Goal: Information Seeking & Learning: Learn about a topic

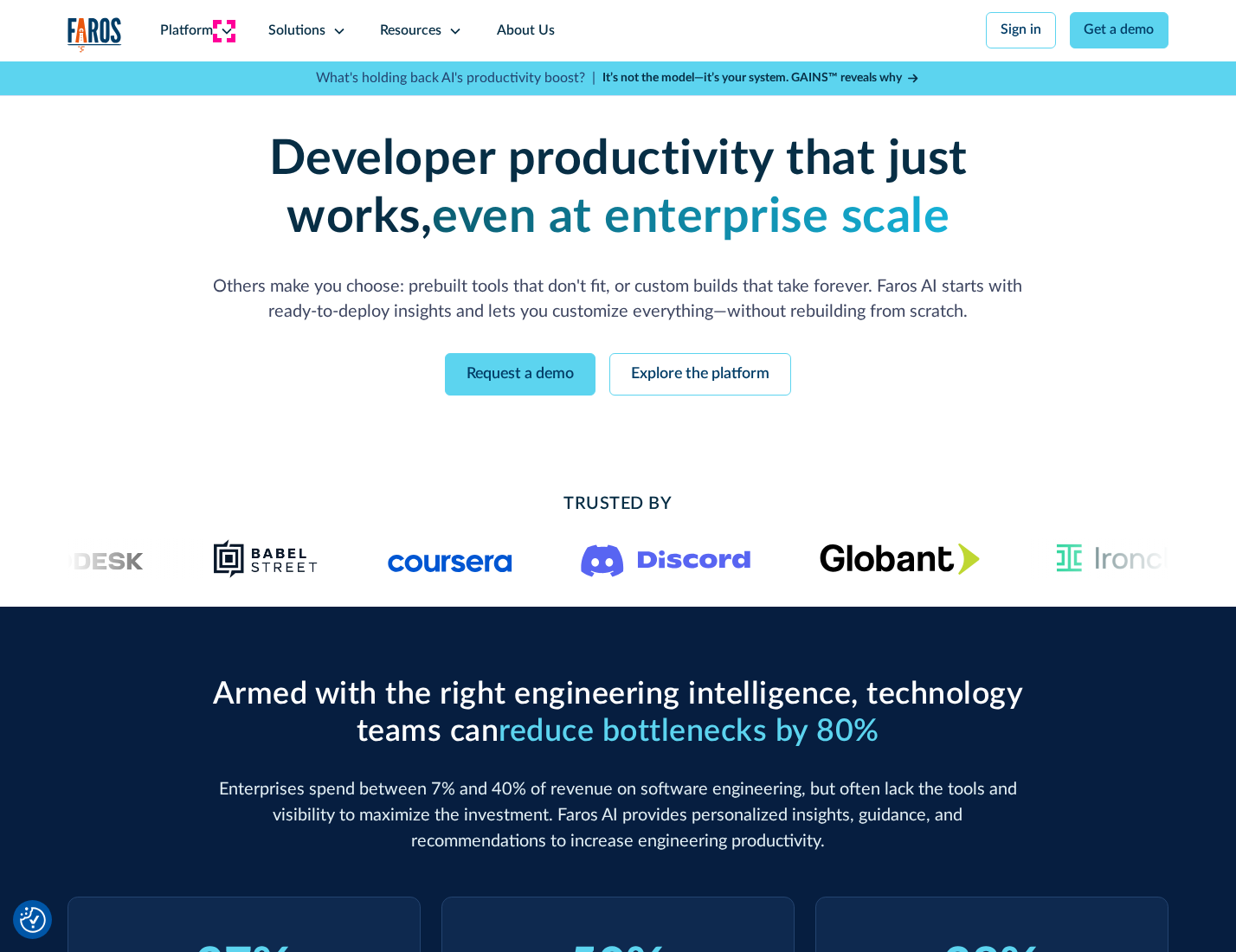
click at [224, 30] on icon at bounding box center [226, 31] width 14 height 14
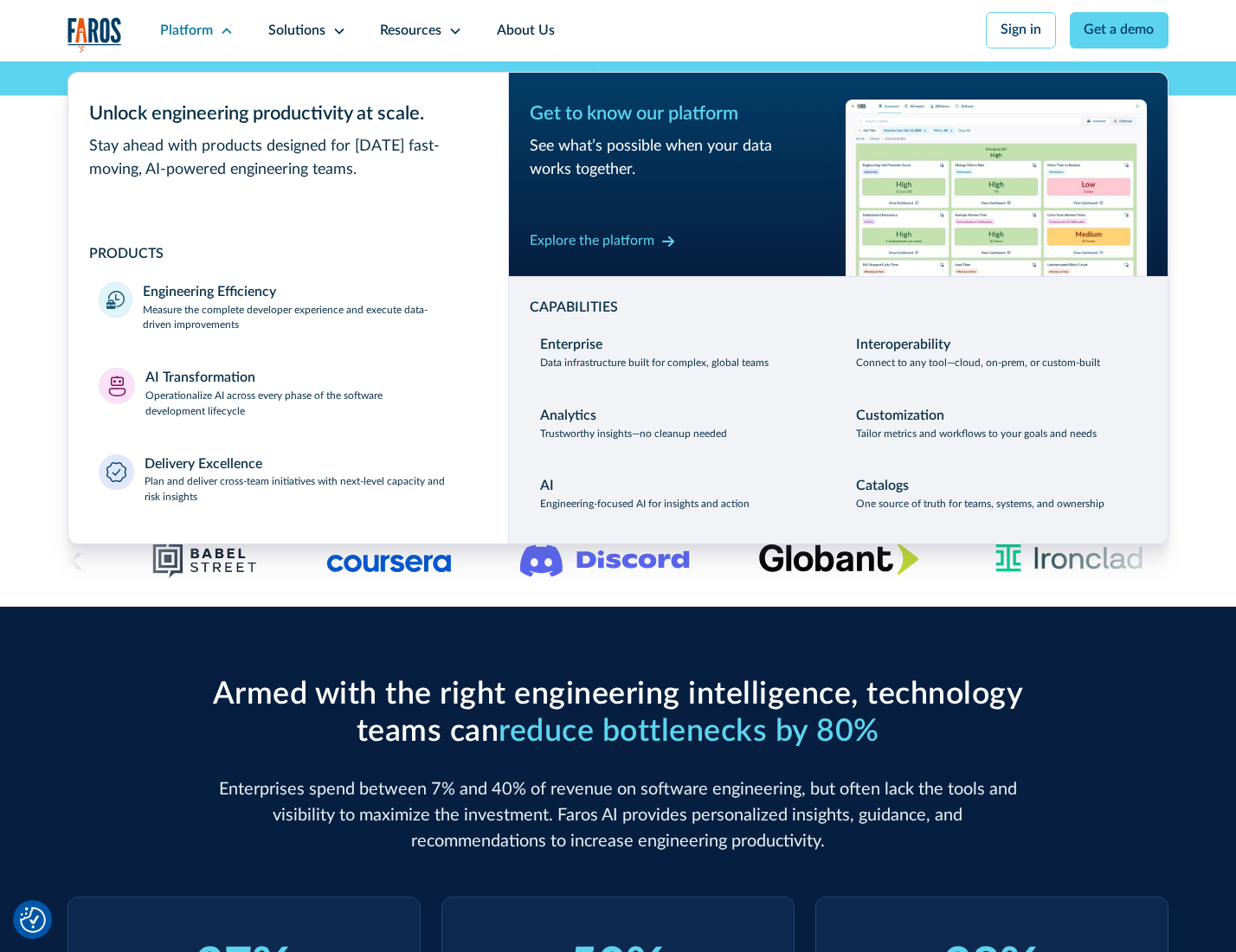
click at [308, 320] on p "Measure the complete developer experience and execute data-driven improvements" at bounding box center [310, 318] width 334 height 31
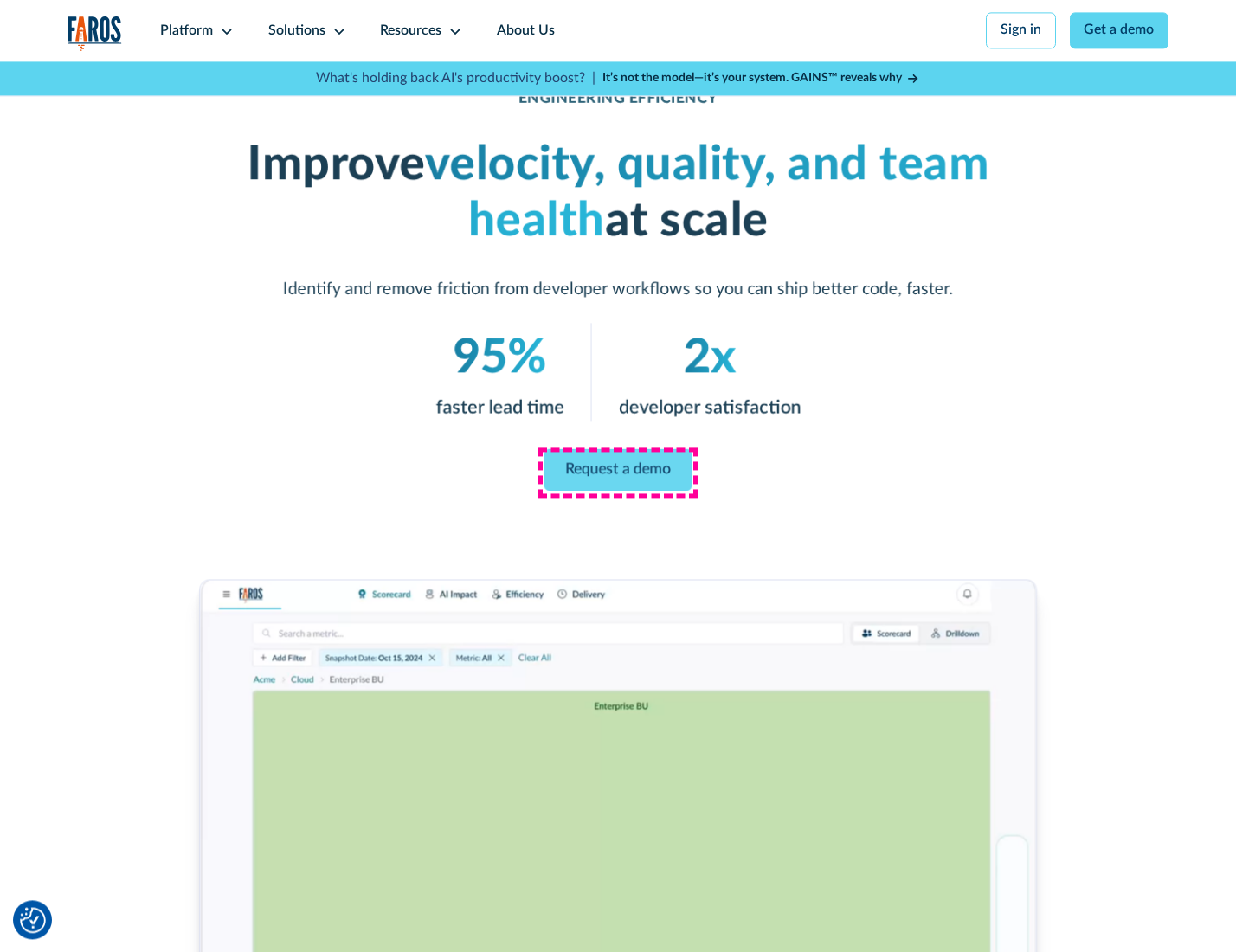
click at [618, 472] on link "Request a demo" at bounding box center [618, 470] width 148 height 42
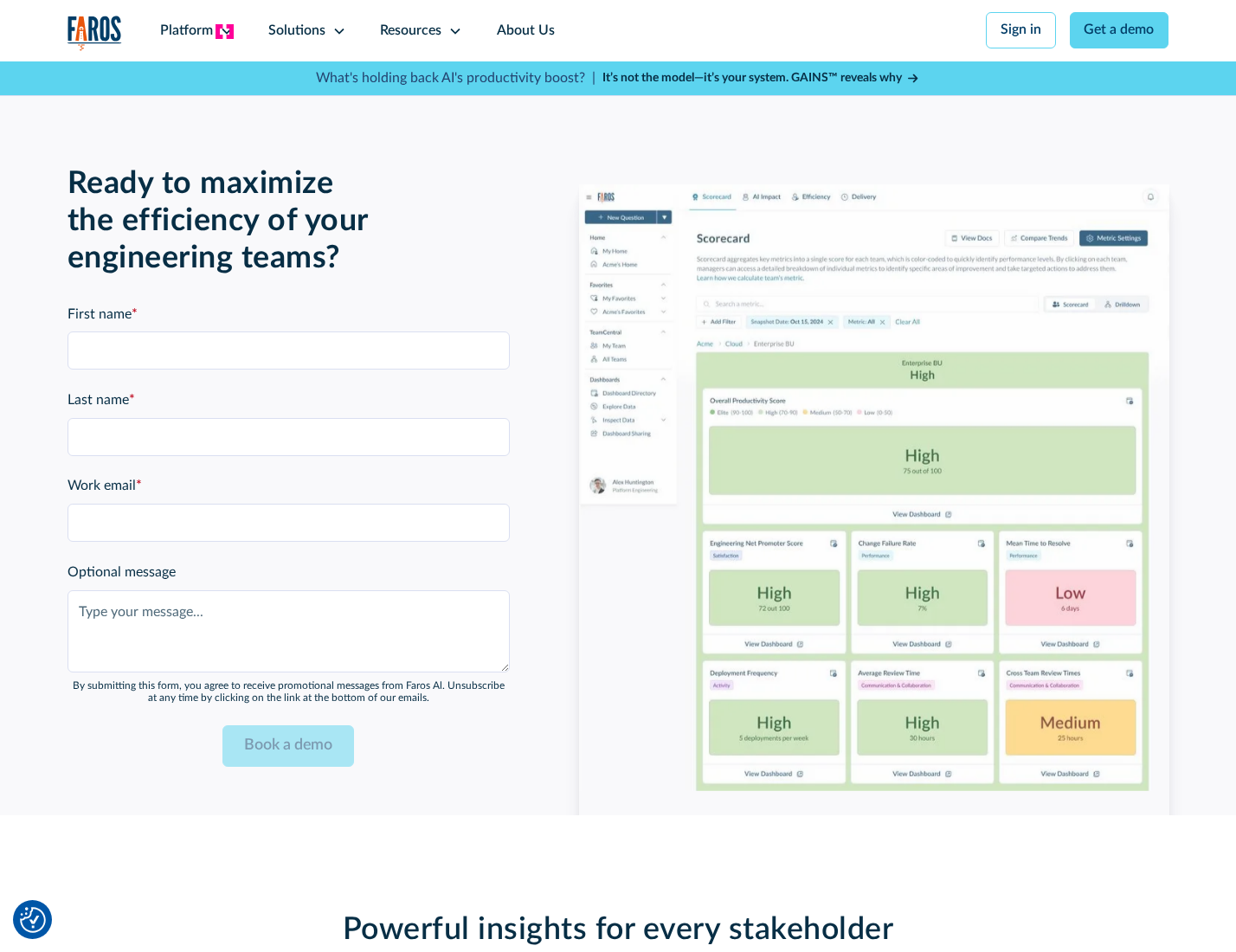
scroll to position [3768, 0]
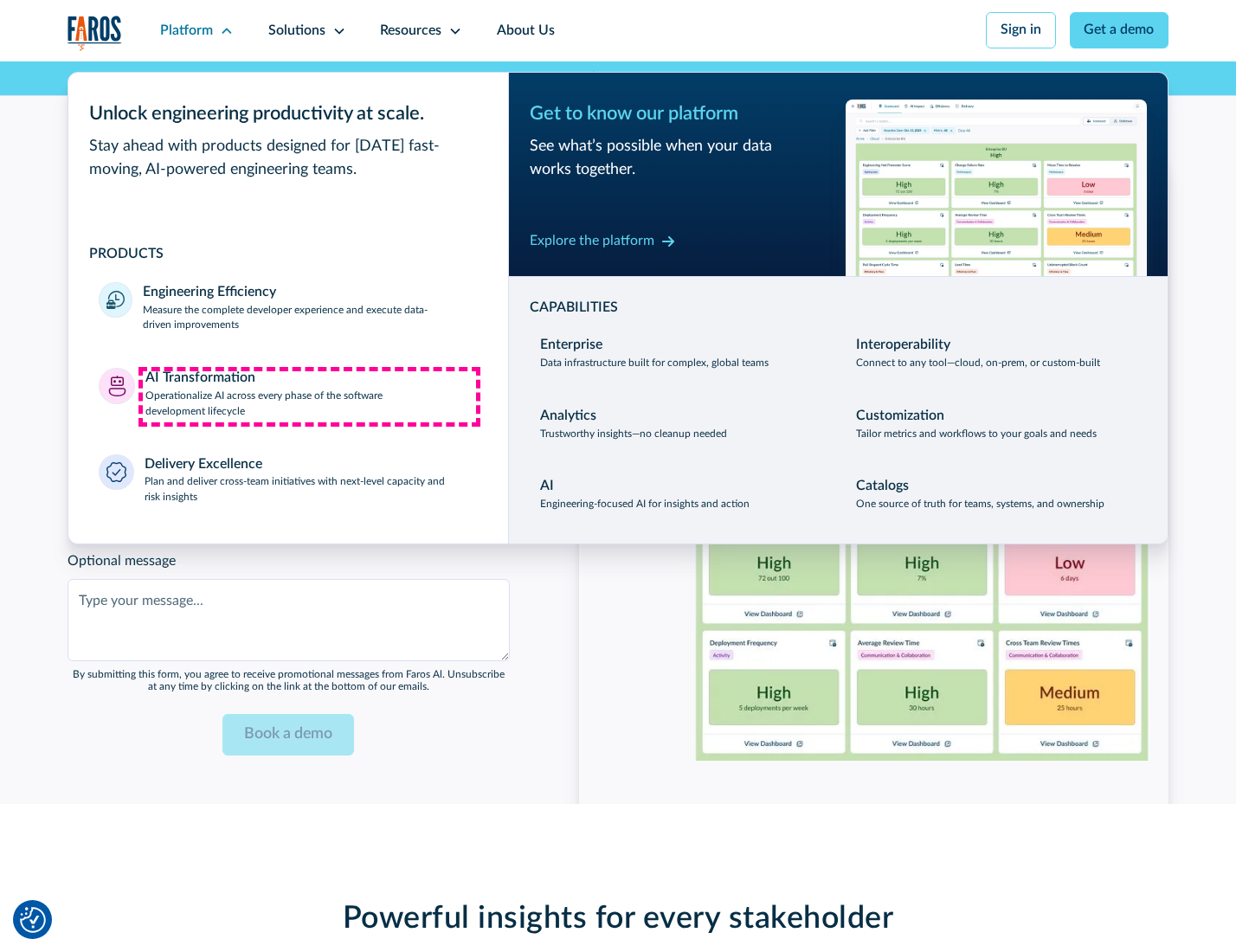
click at [309, 396] on p "Operationalize AI across every phase of the software development lifecycle" at bounding box center [311, 403] width 333 height 31
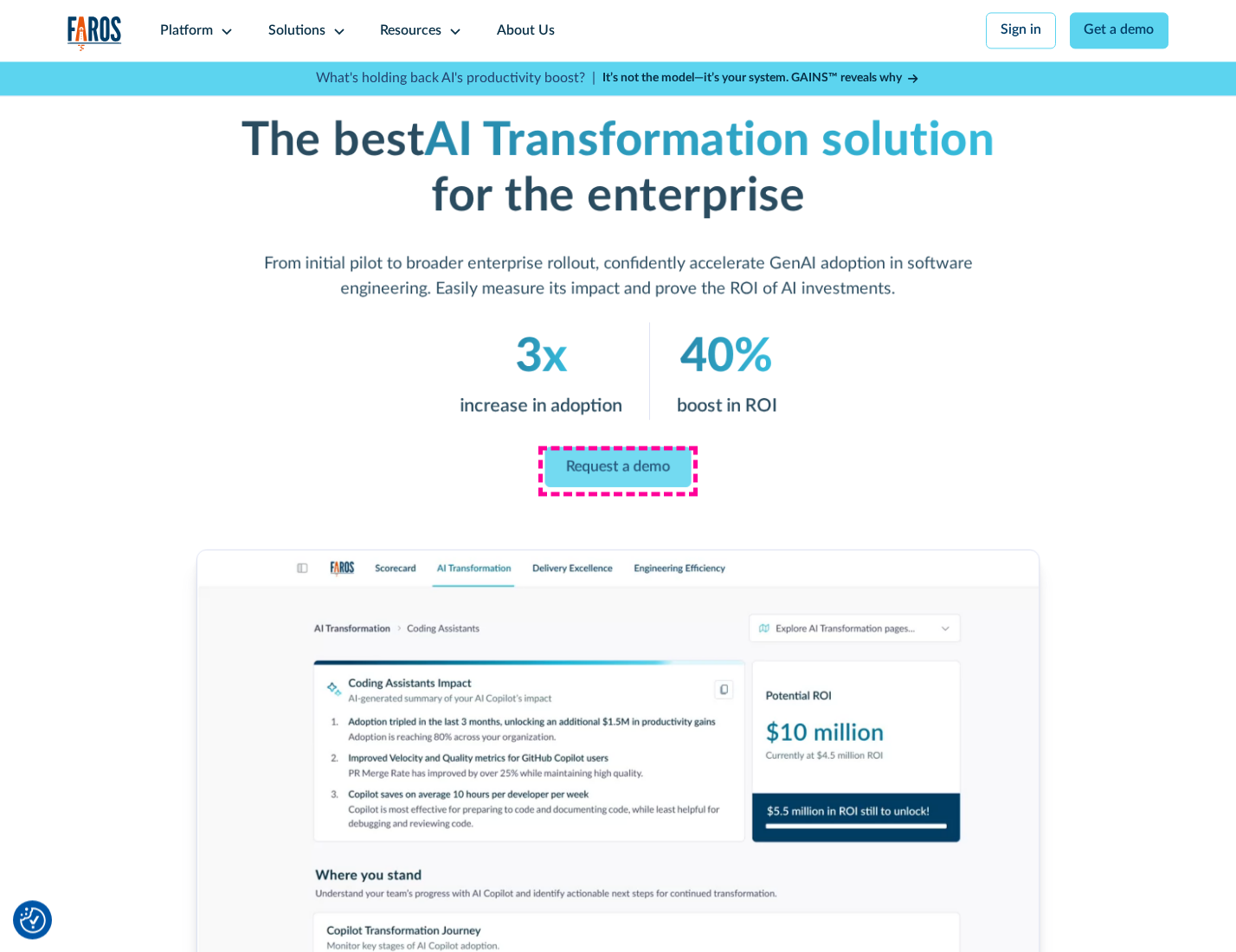
click at [618, 470] on link "Request a demo" at bounding box center [618, 467] width 146 height 41
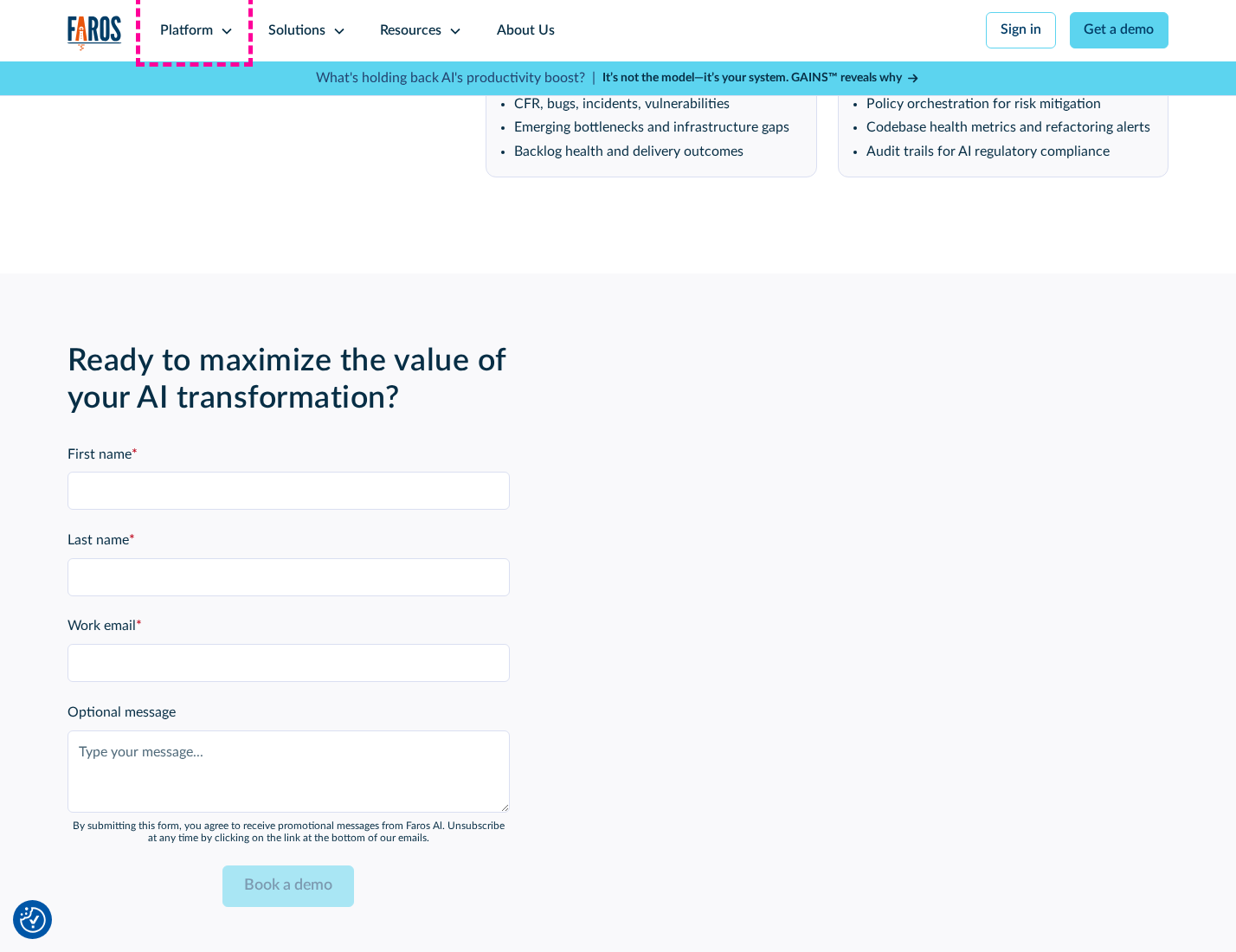
click at [194, 30] on div "Platform" at bounding box center [187, 30] width 53 height 20
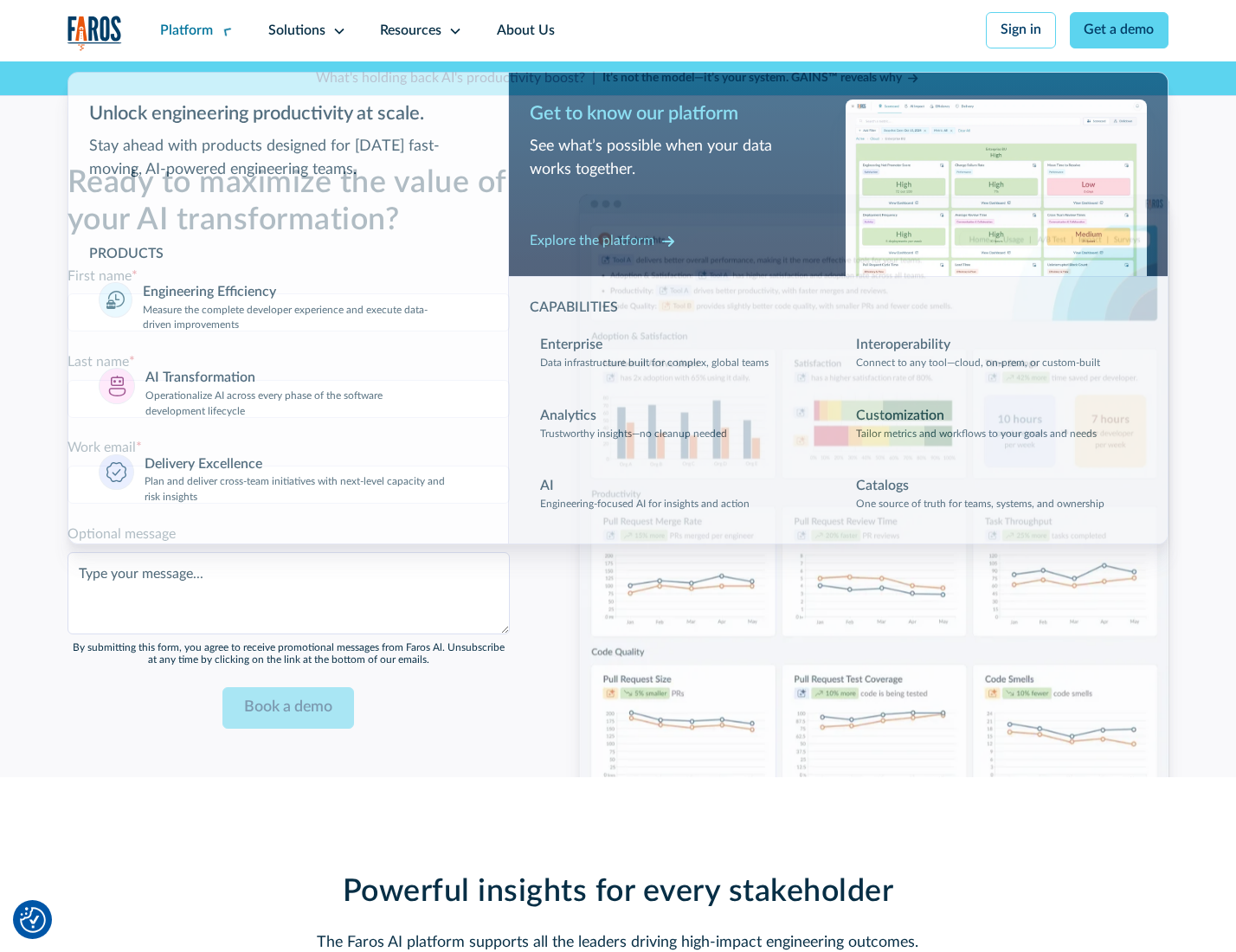
scroll to position [4185, 0]
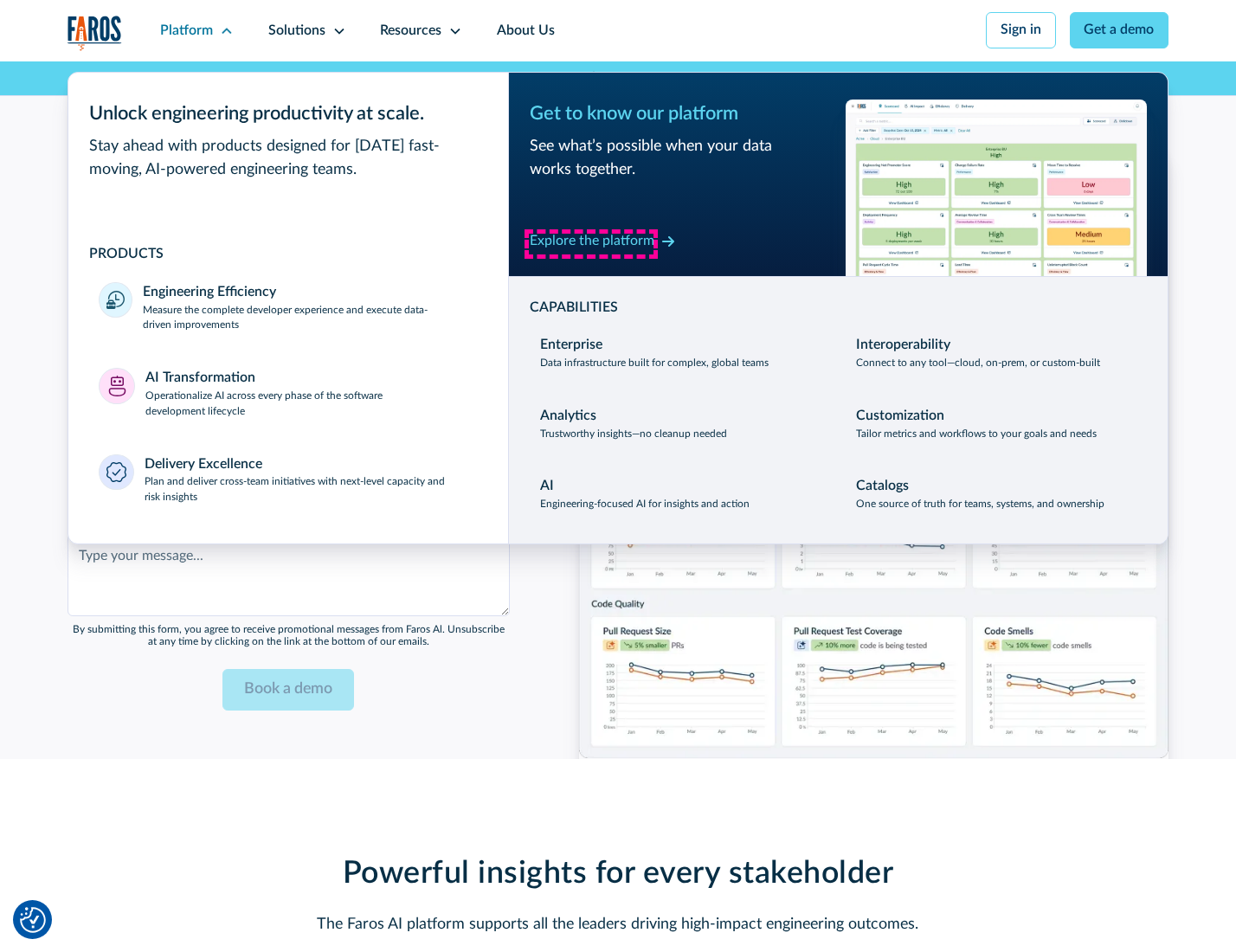
click at [591, 243] on div "Explore the platform" at bounding box center [592, 241] width 125 height 20
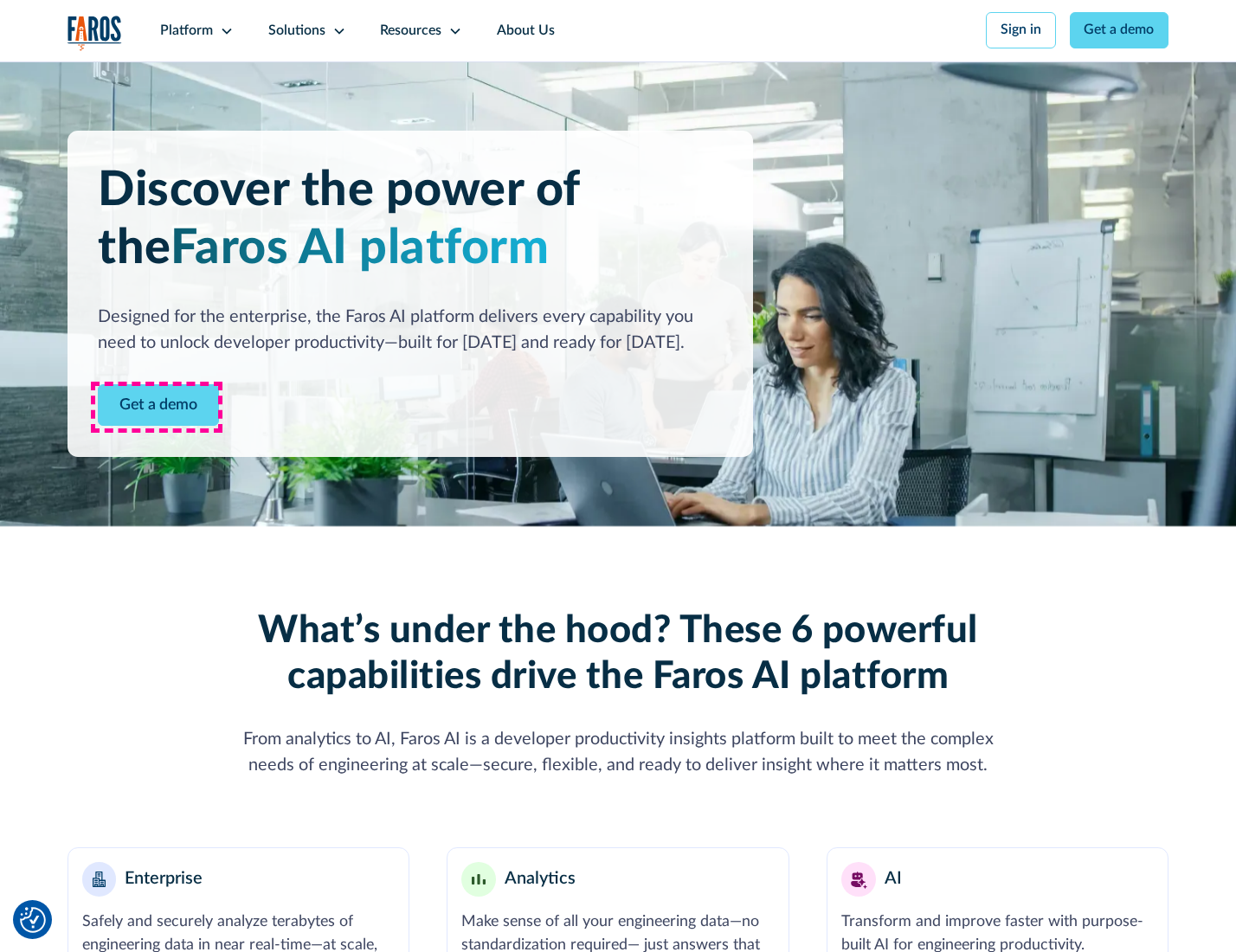
click at [157, 407] on link "Get a demo" at bounding box center [158, 405] width 121 height 42
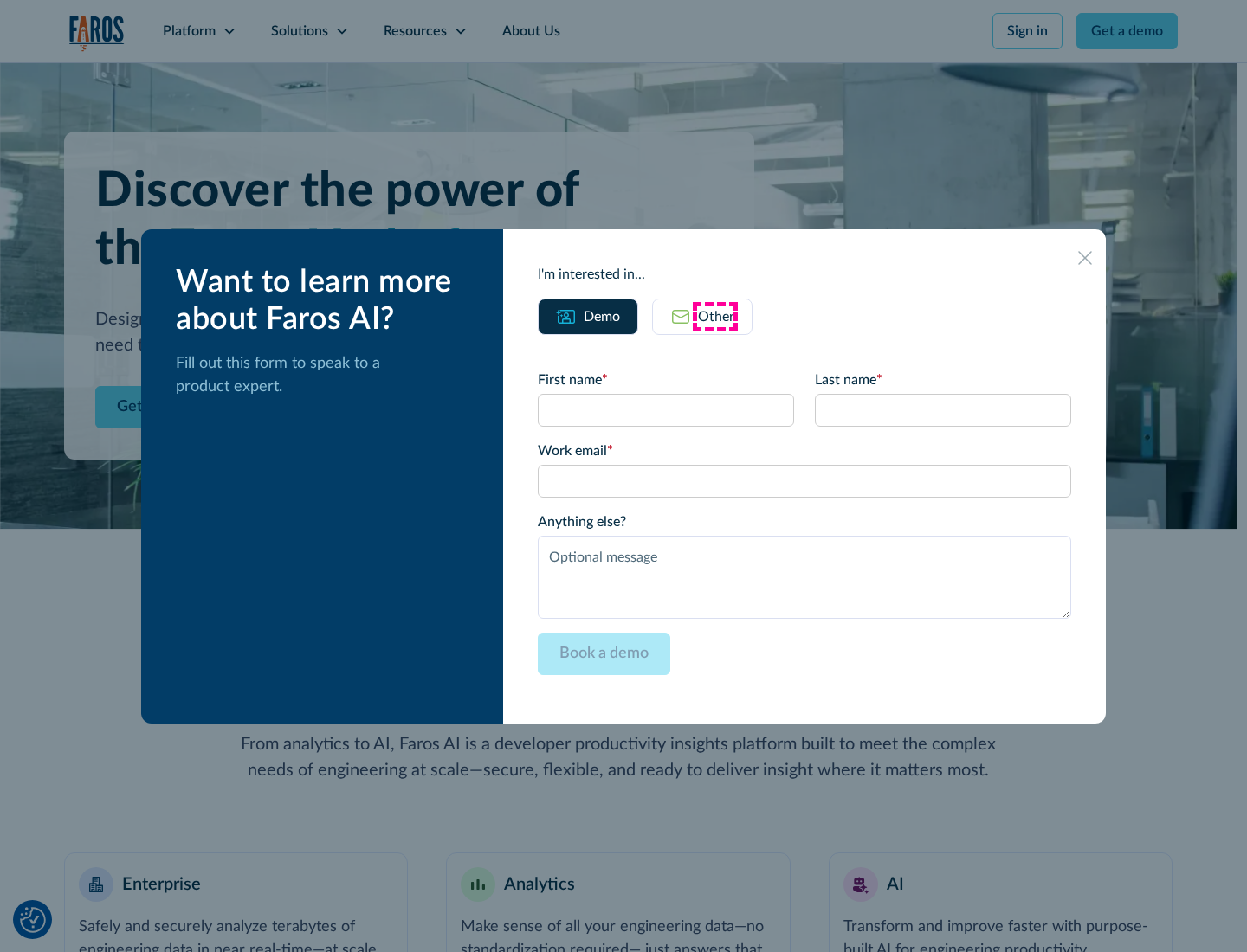
click at [715, 316] on div "Other" at bounding box center [716, 316] width 36 height 20
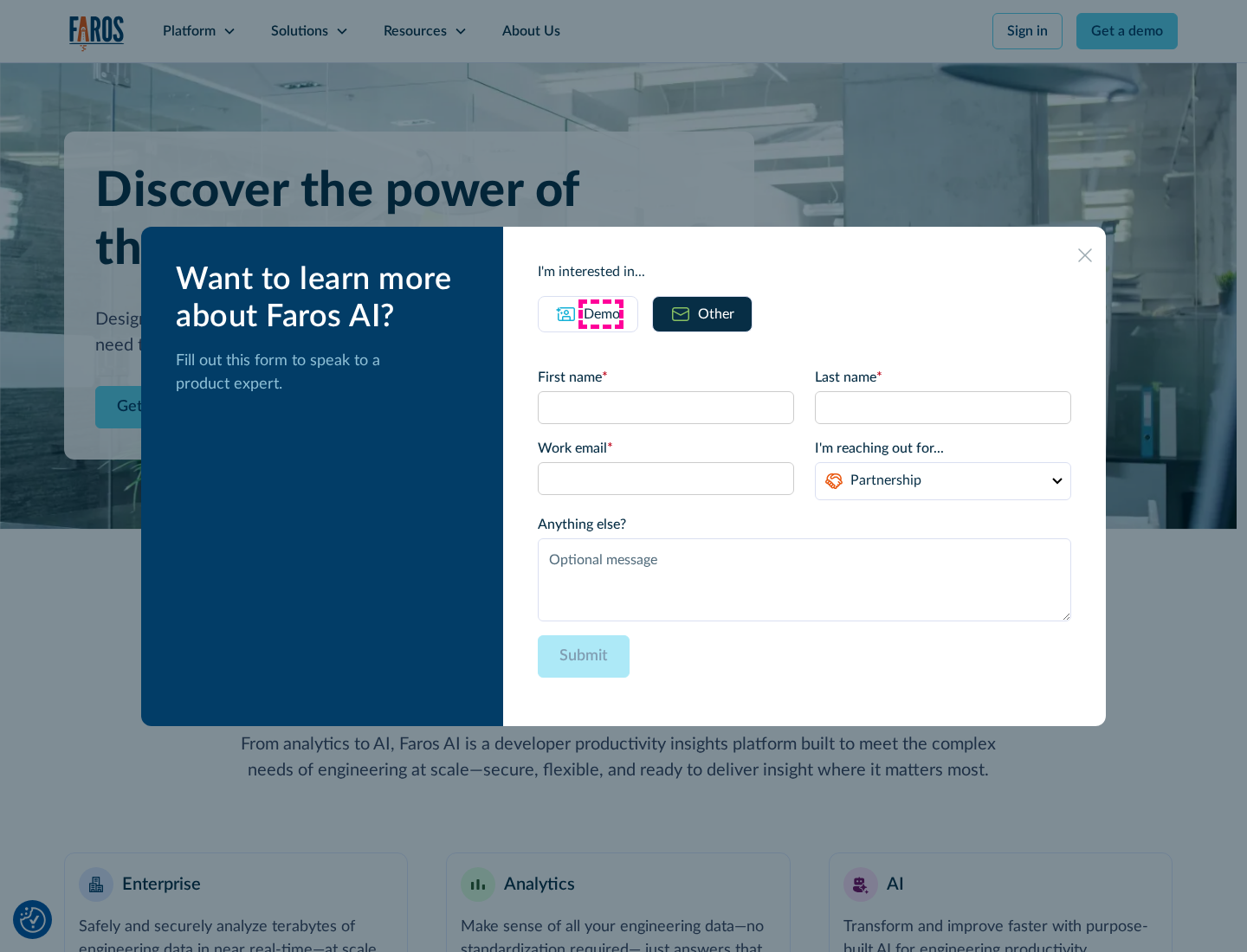
click at [600, 313] on div "Demo" at bounding box center [601, 313] width 36 height 20
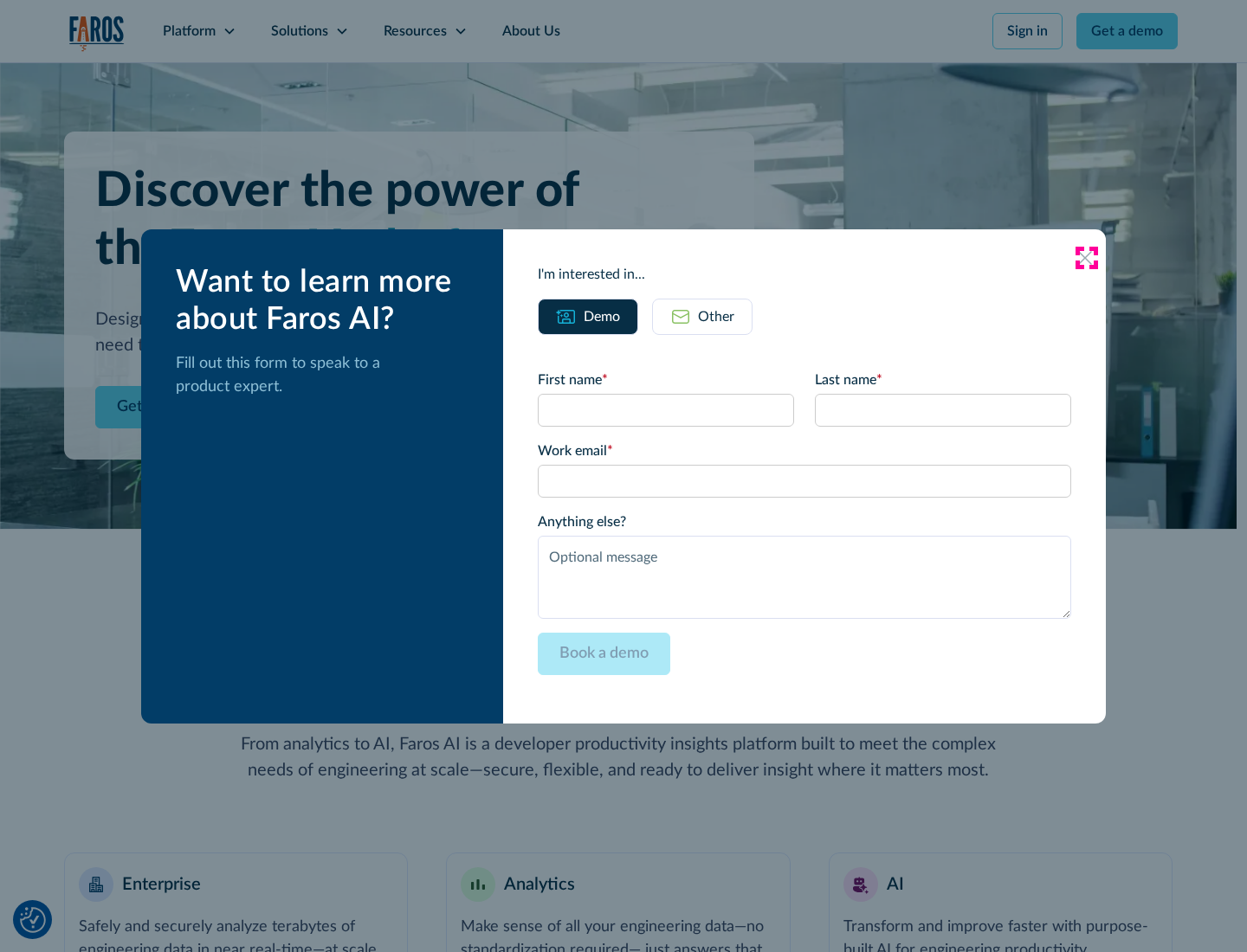
click at [1086, 257] on icon at bounding box center [1085, 258] width 14 height 14
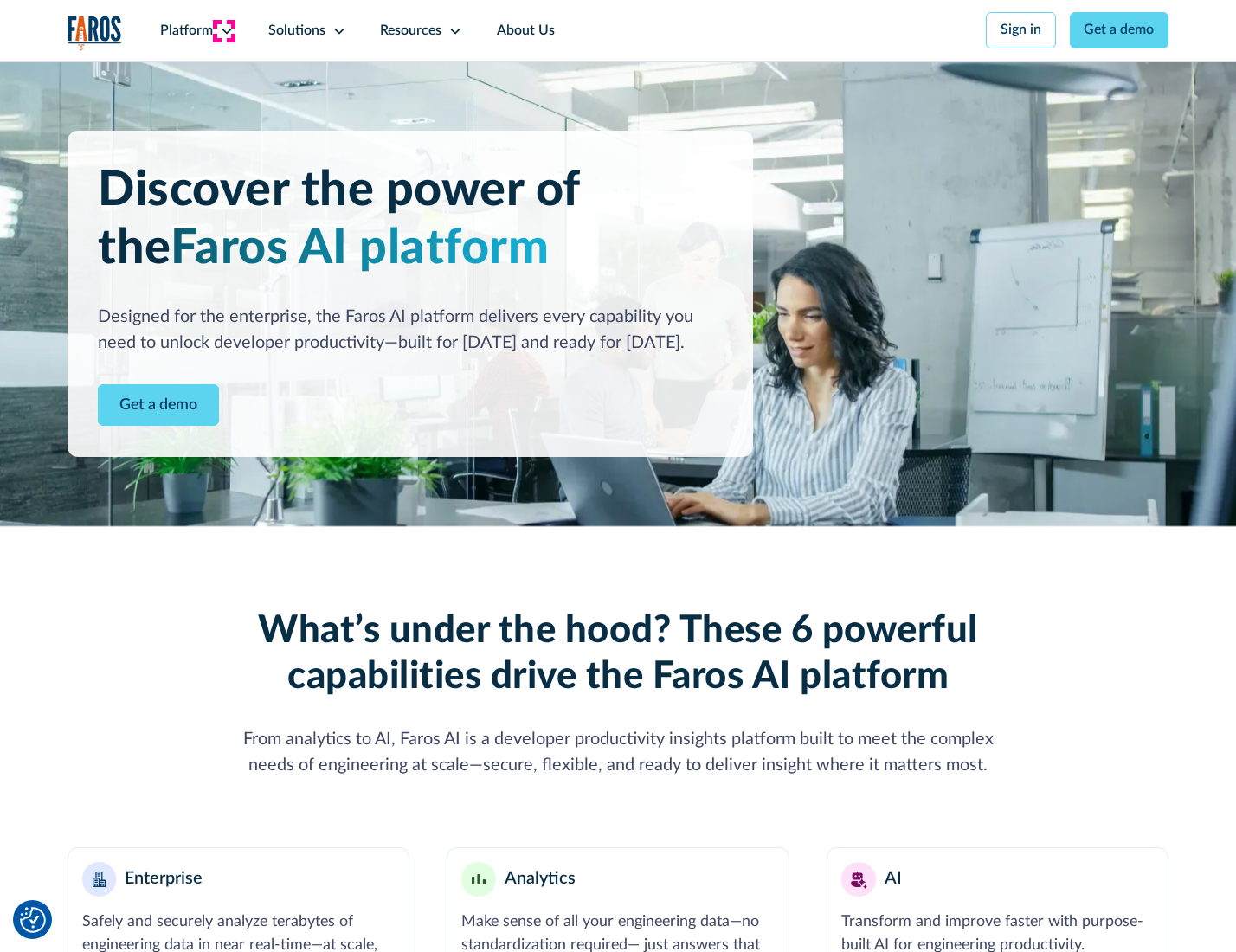
click at [224, 30] on icon at bounding box center [226, 31] width 14 height 14
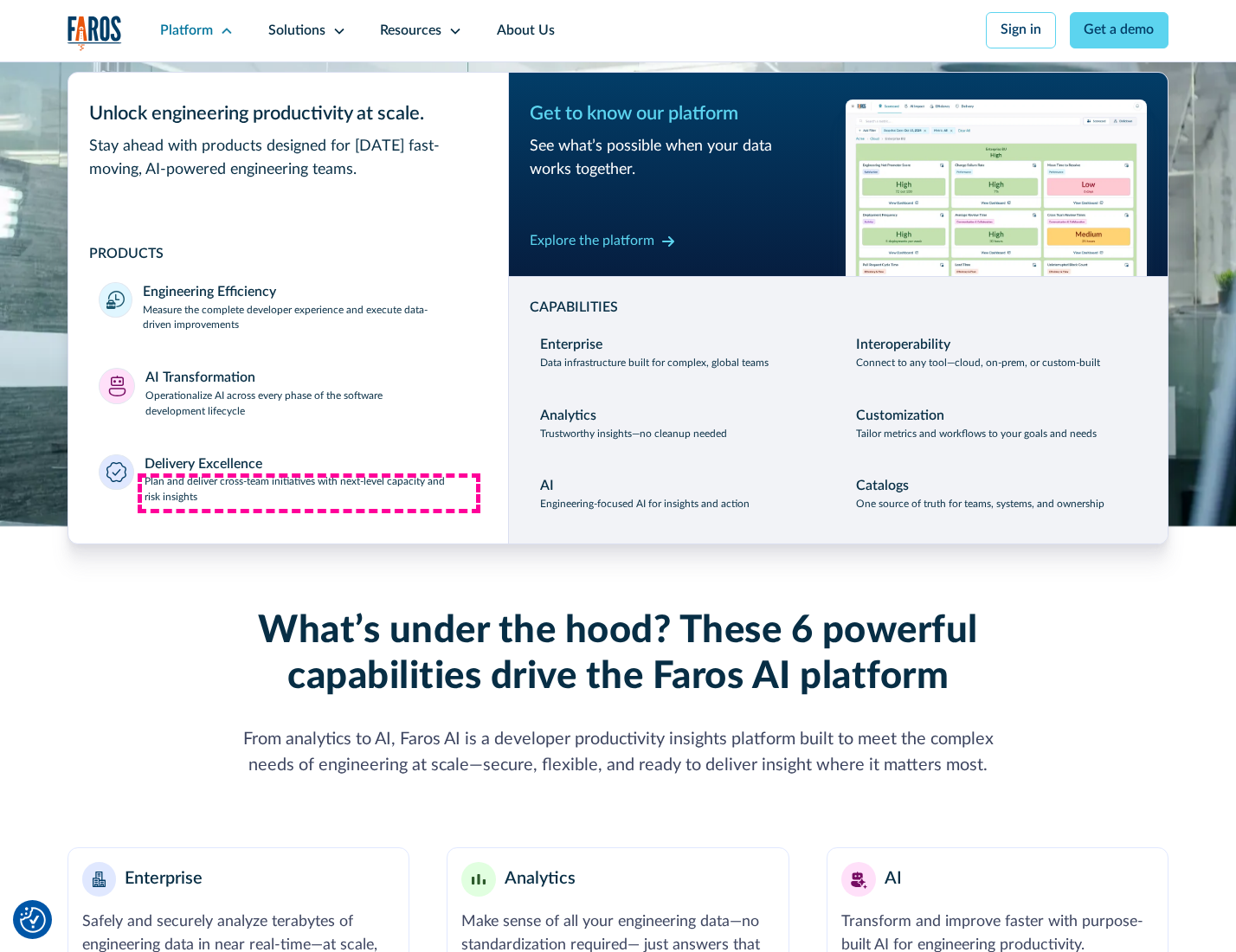
click at [309, 494] on p "Plan and deliver cross-team initiatives with next-level capacity and risk insig…" at bounding box center [311, 489] width 334 height 31
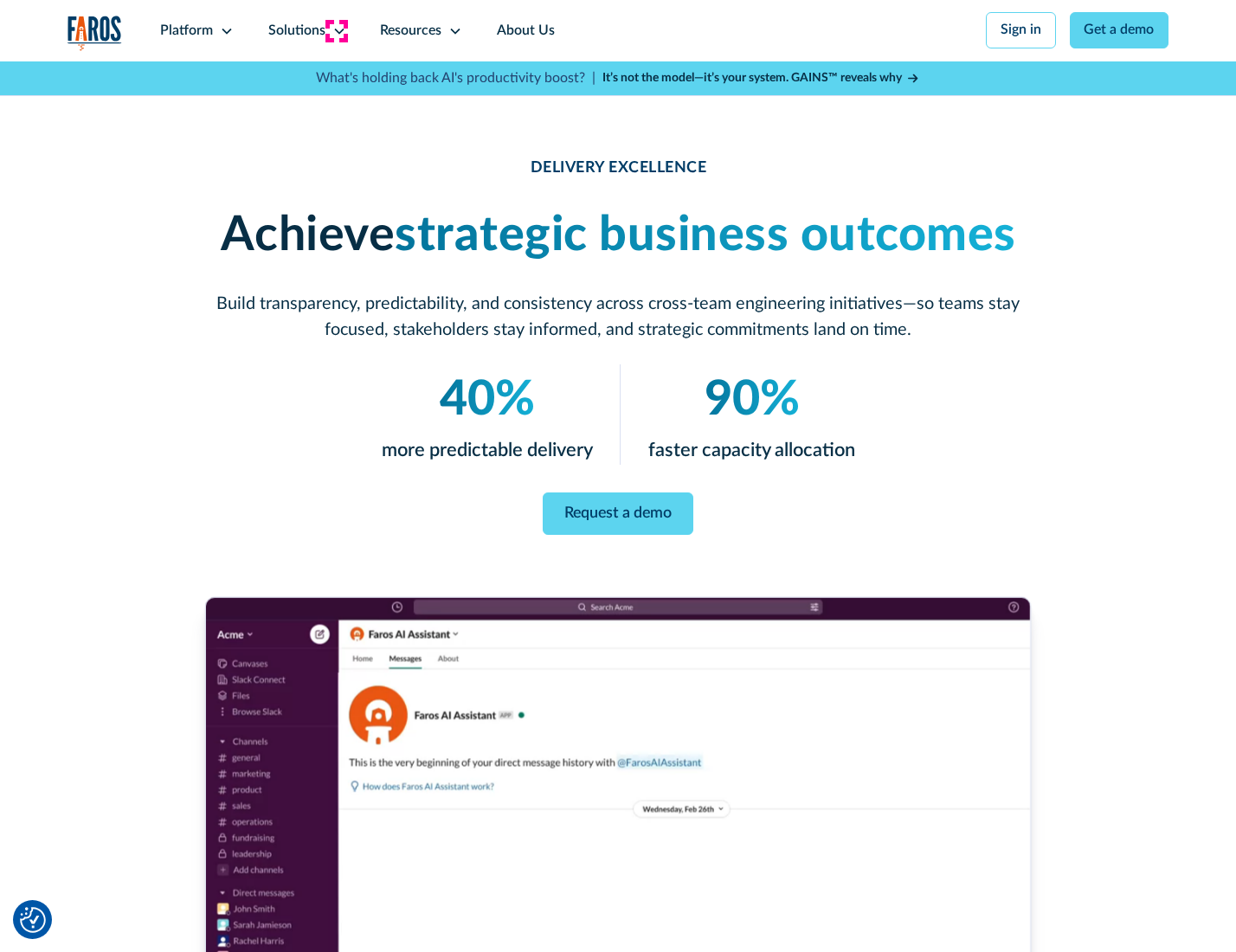
click at [336, 30] on icon at bounding box center [340, 31] width 14 height 14
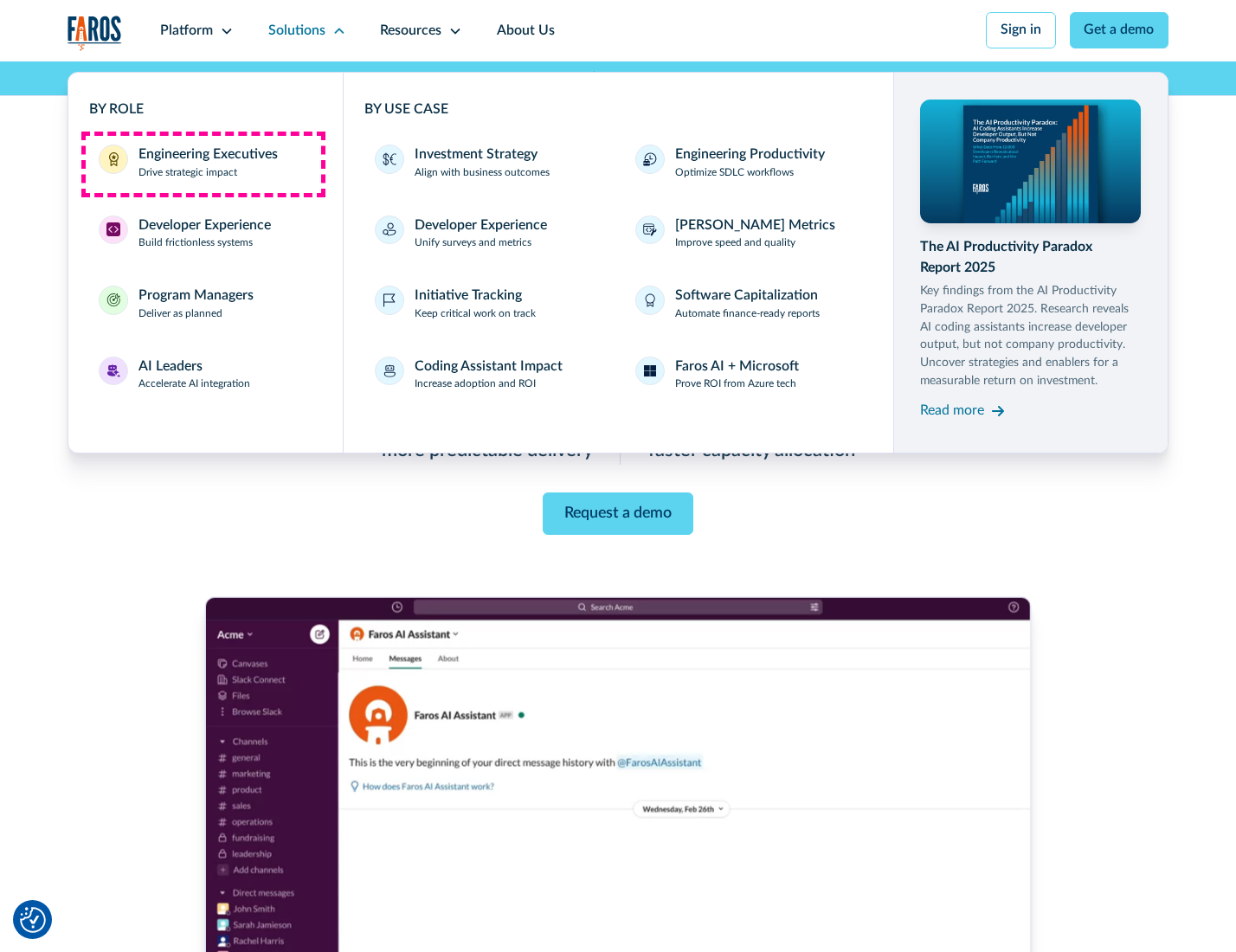
click at [203, 164] on div "Engineering Executives" at bounding box center [209, 154] width 140 height 20
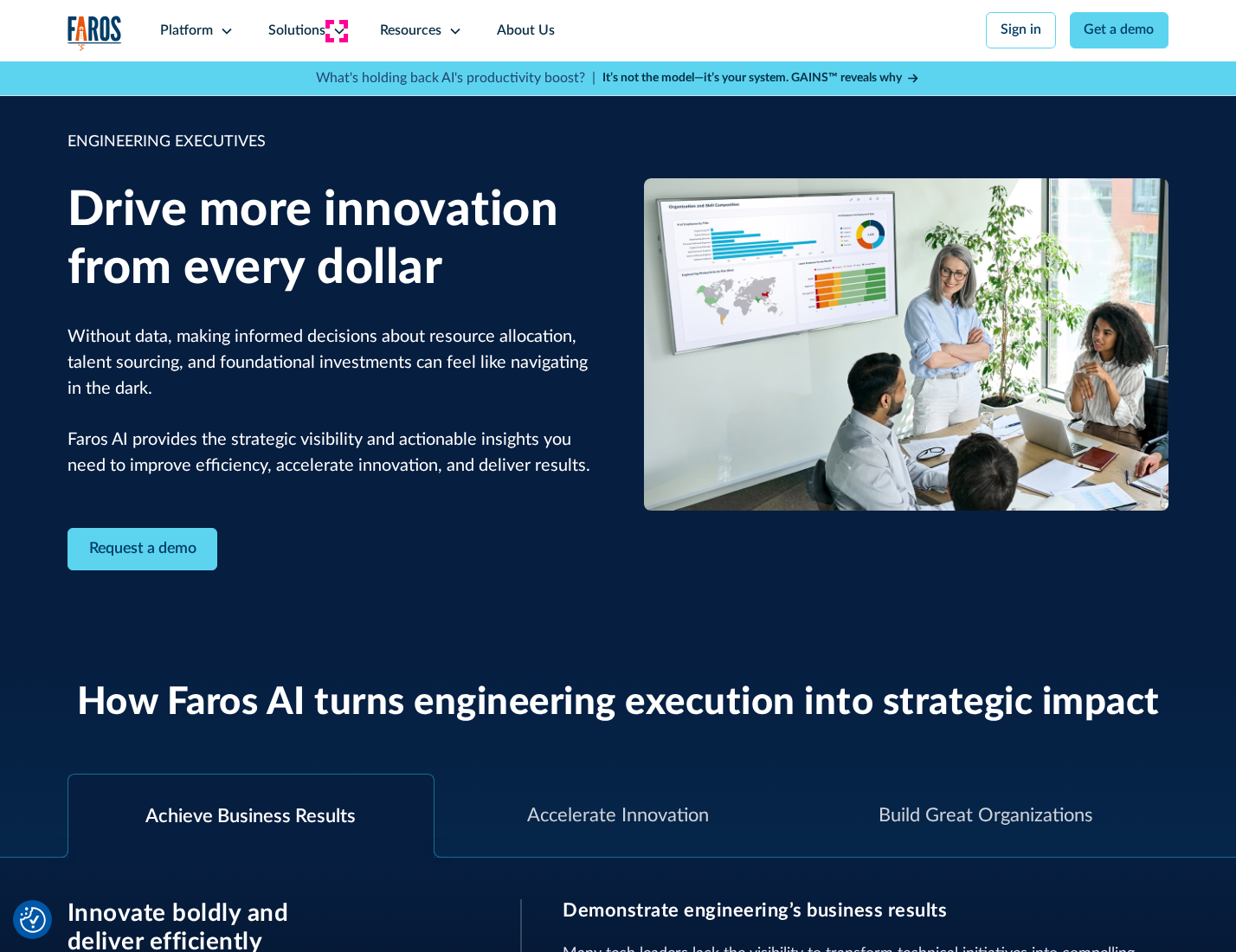
click at [336, 30] on icon at bounding box center [340, 31] width 14 height 14
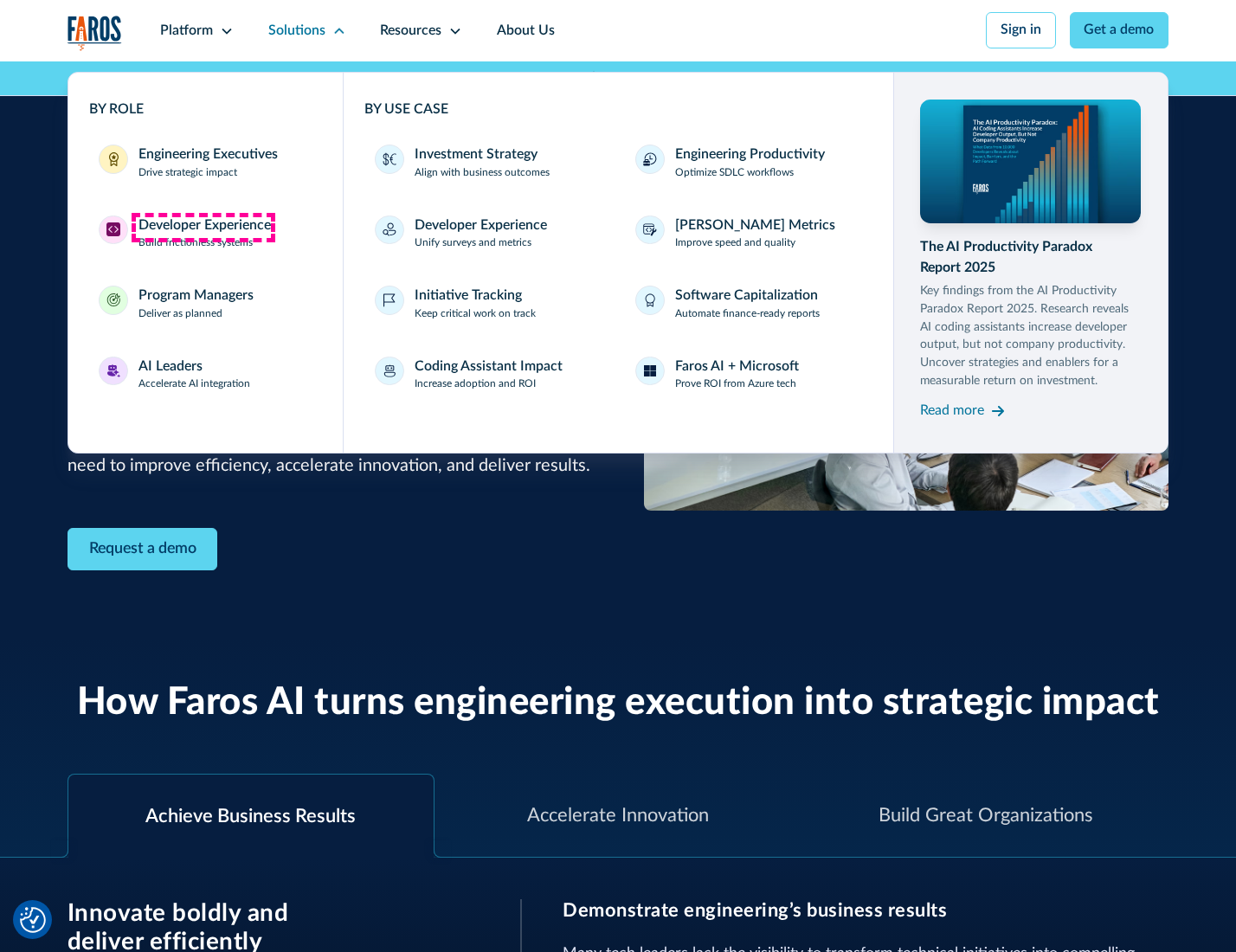
click at [203, 226] on div "Developer Experience" at bounding box center [205, 226] width 133 height 20
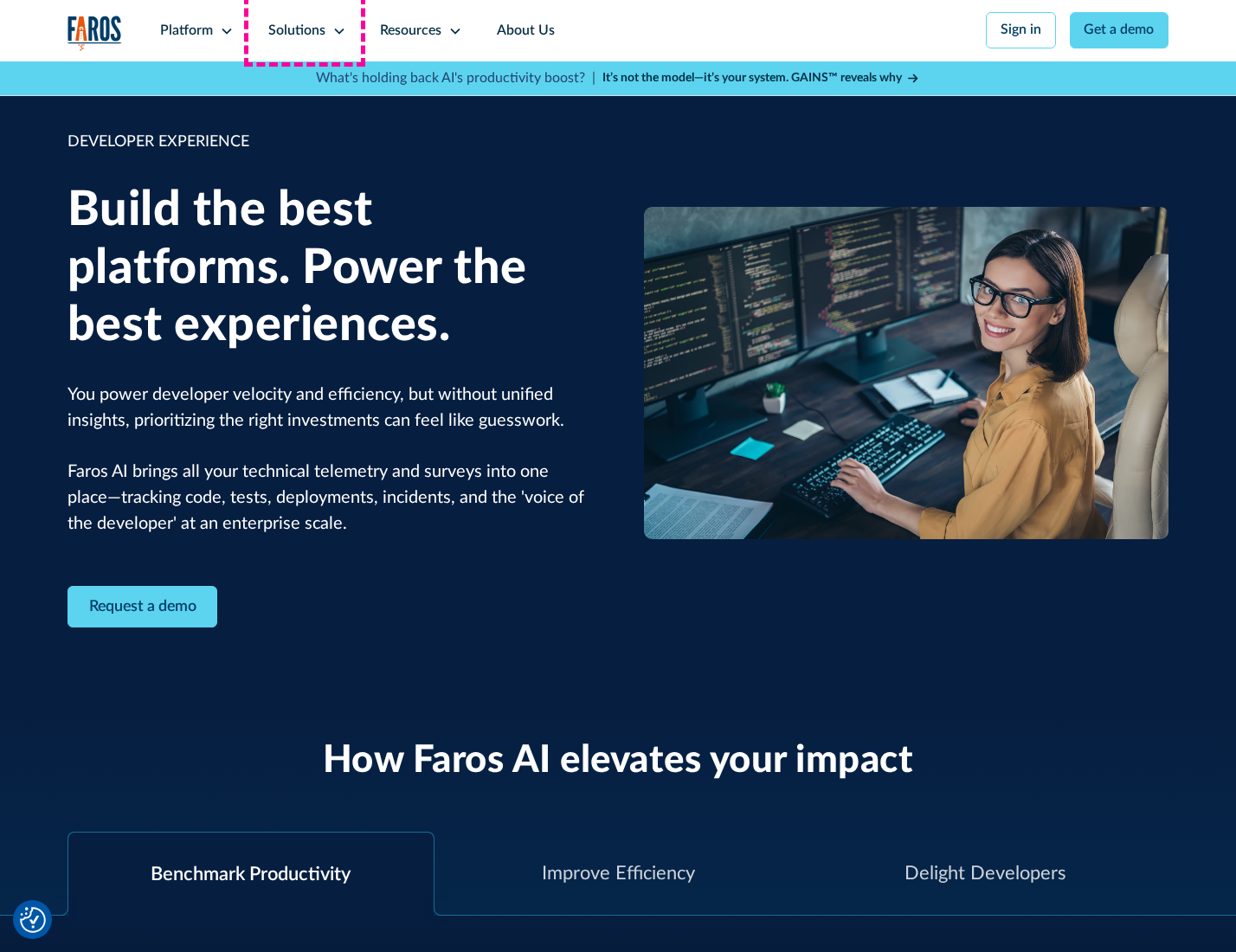
click at [304, 30] on div "Solutions" at bounding box center [296, 30] width 58 height 20
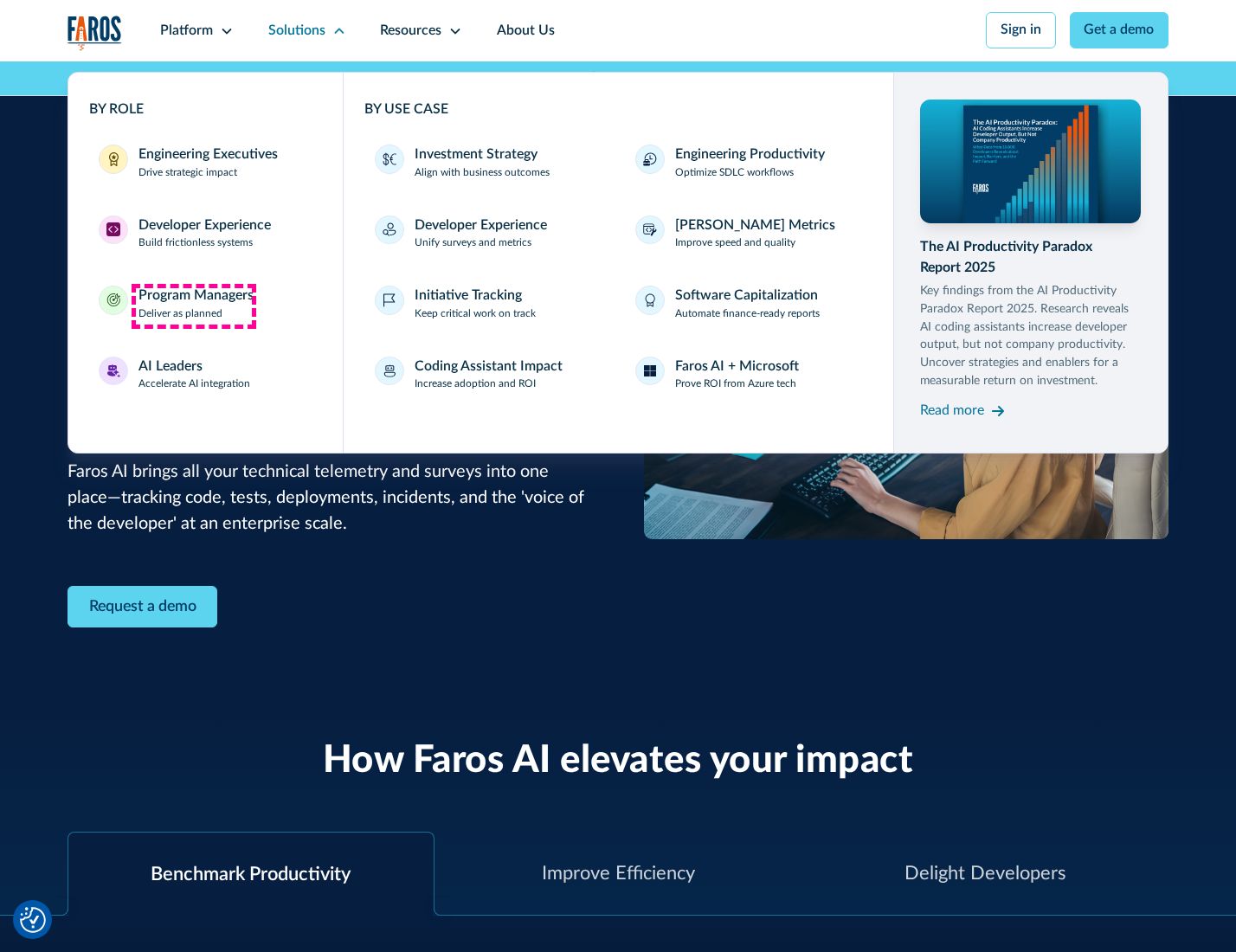
click at [193, 305] on div "Program Managers" at bounding box center [196, 296] width 115 height 20
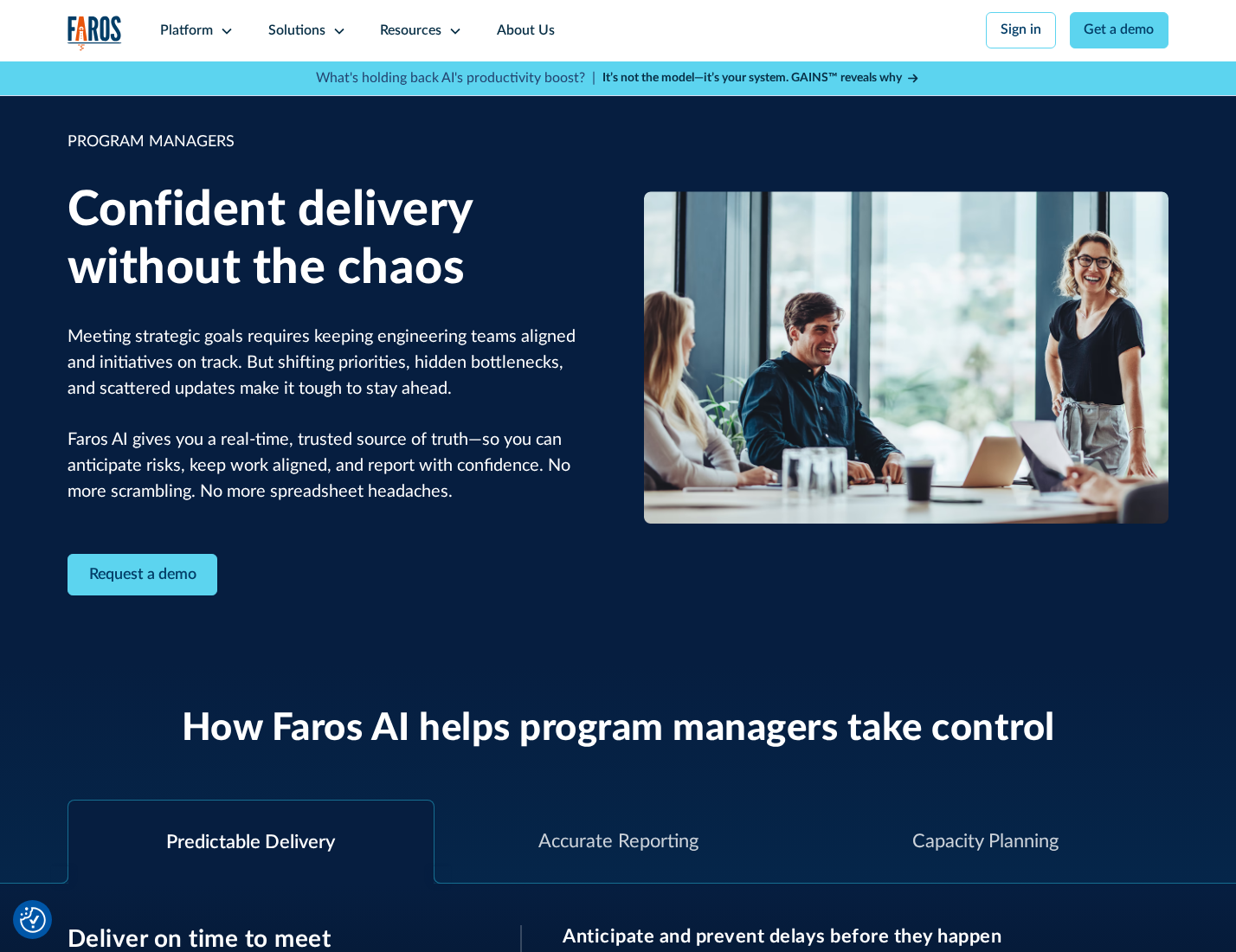
click at [336, 31] on icon at bounding box center [340, 31] width 14 height 14
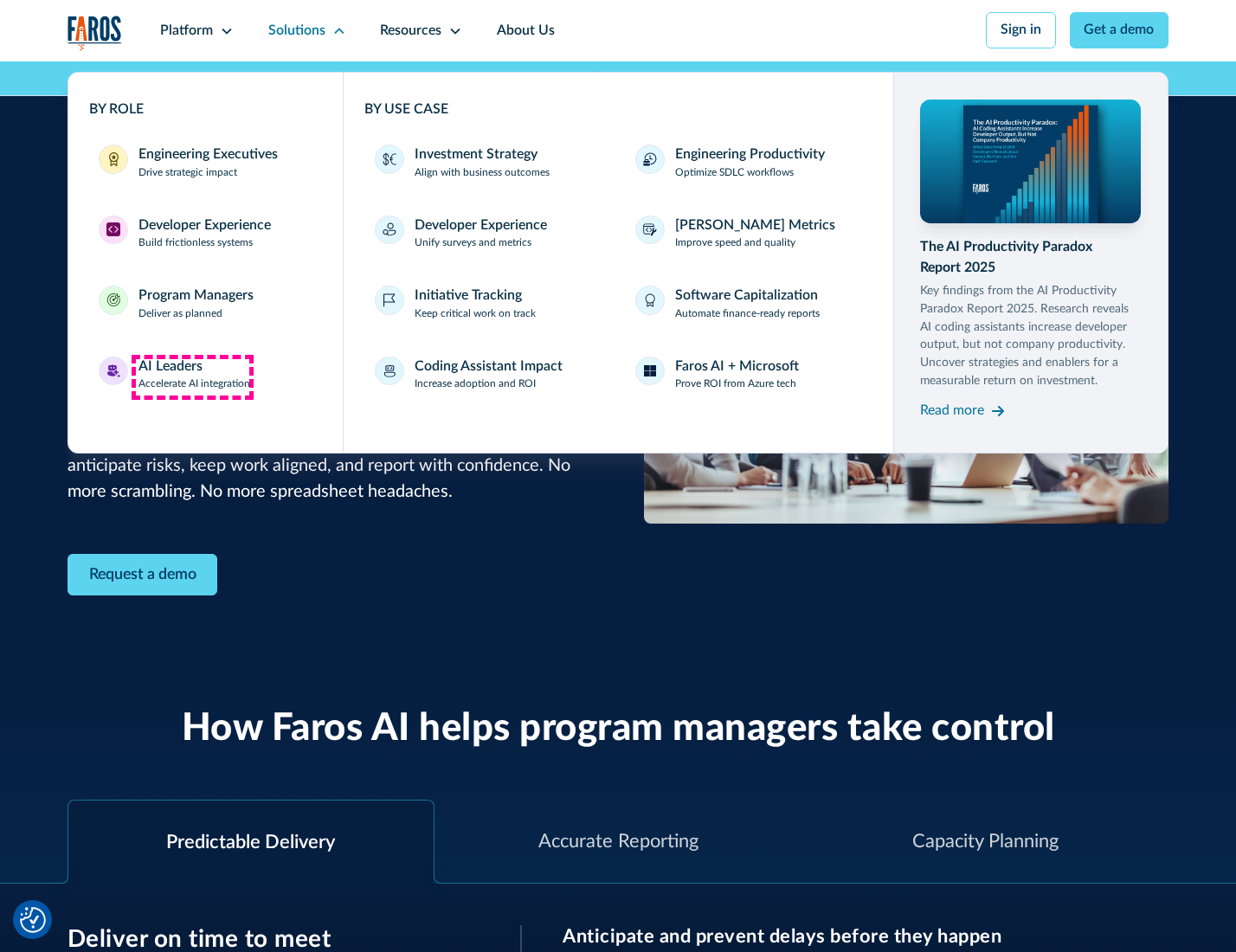
click at [192, 377] on div "AI Leaders" at bounding box center [171, 366] width 64 height 20
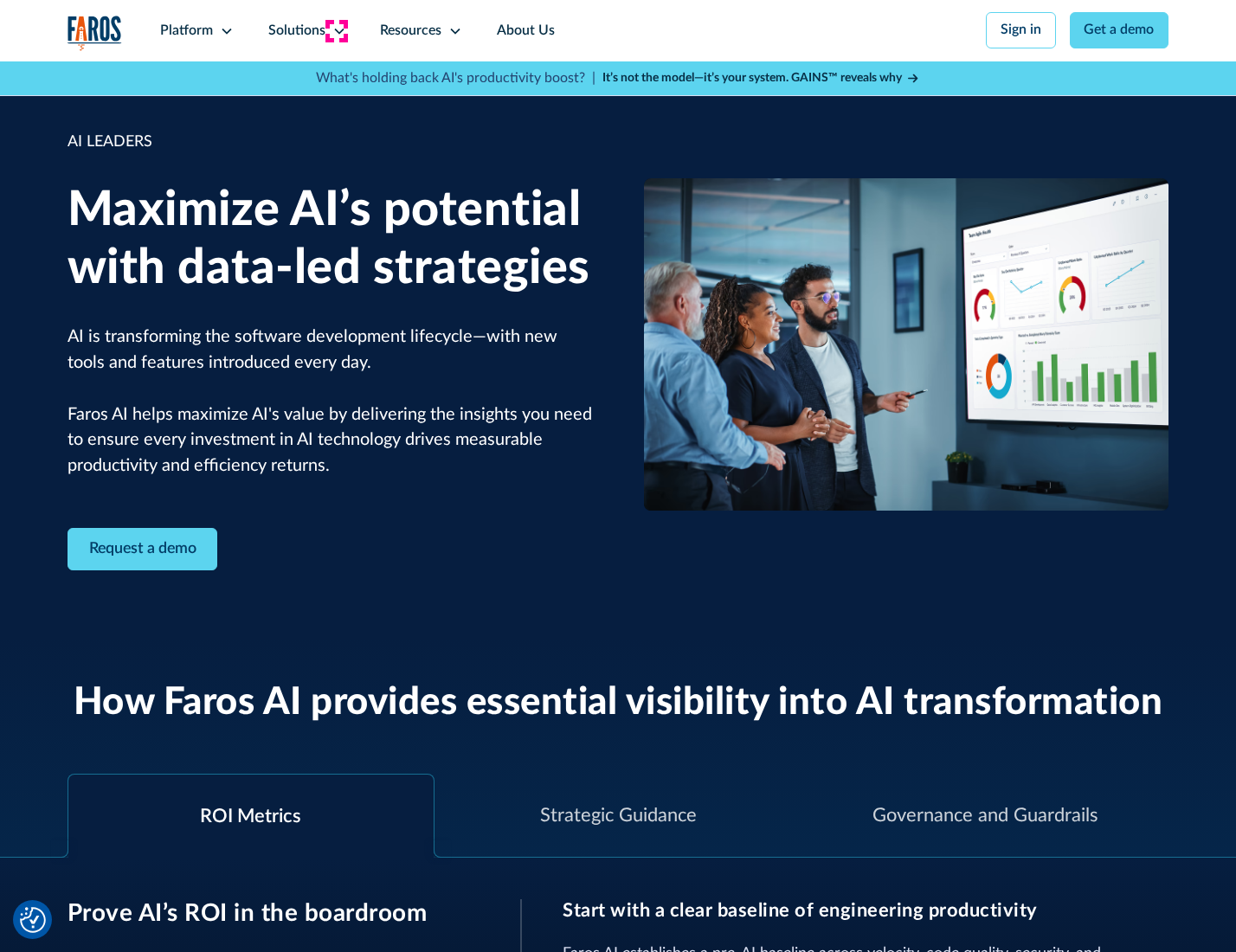
click at [336, 30] on icon at bounding box center [340, 31] width 14 height 14
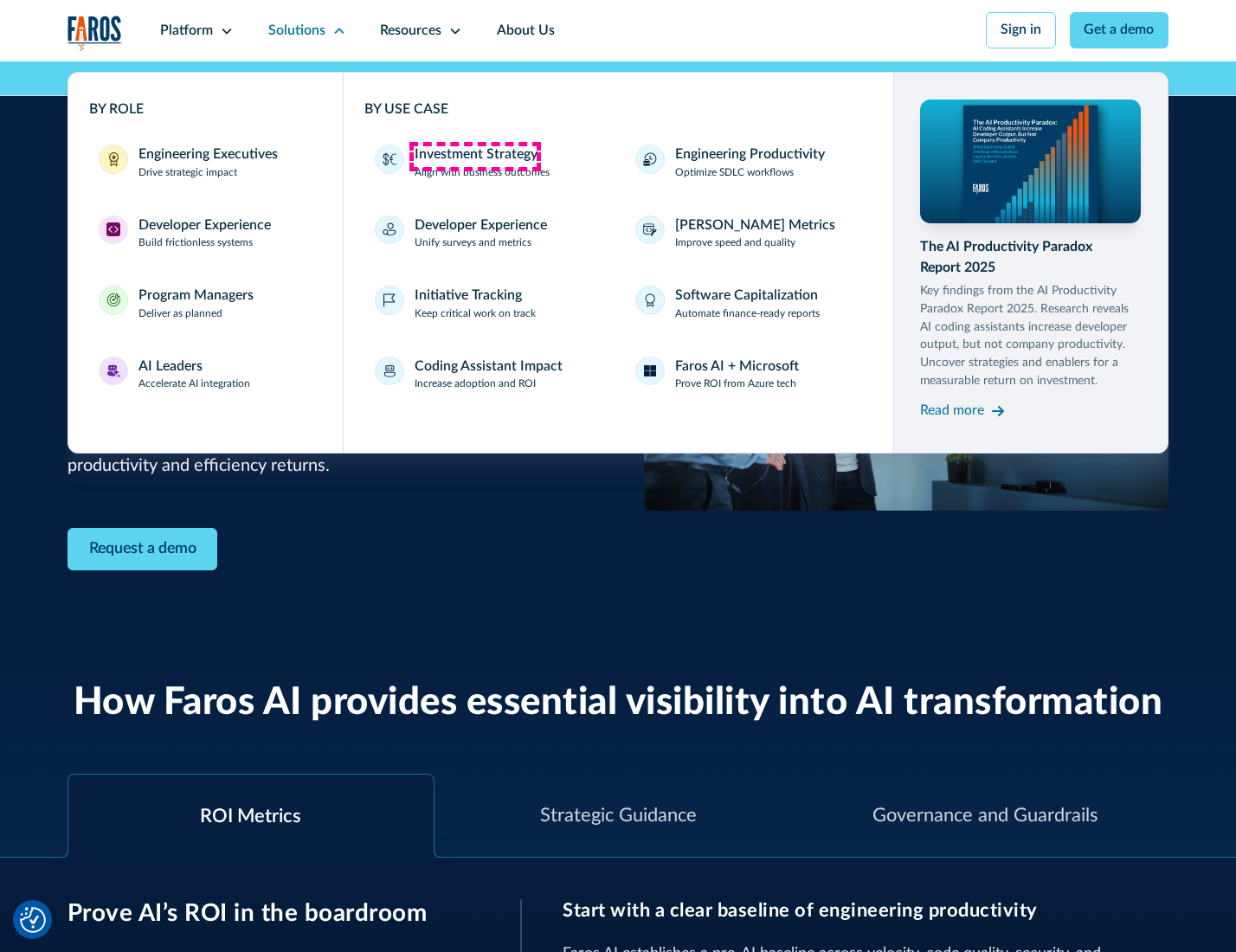
click at [474, 156] on div "Investment Strategy" at bounding box center [476, 154] width 123 height 20
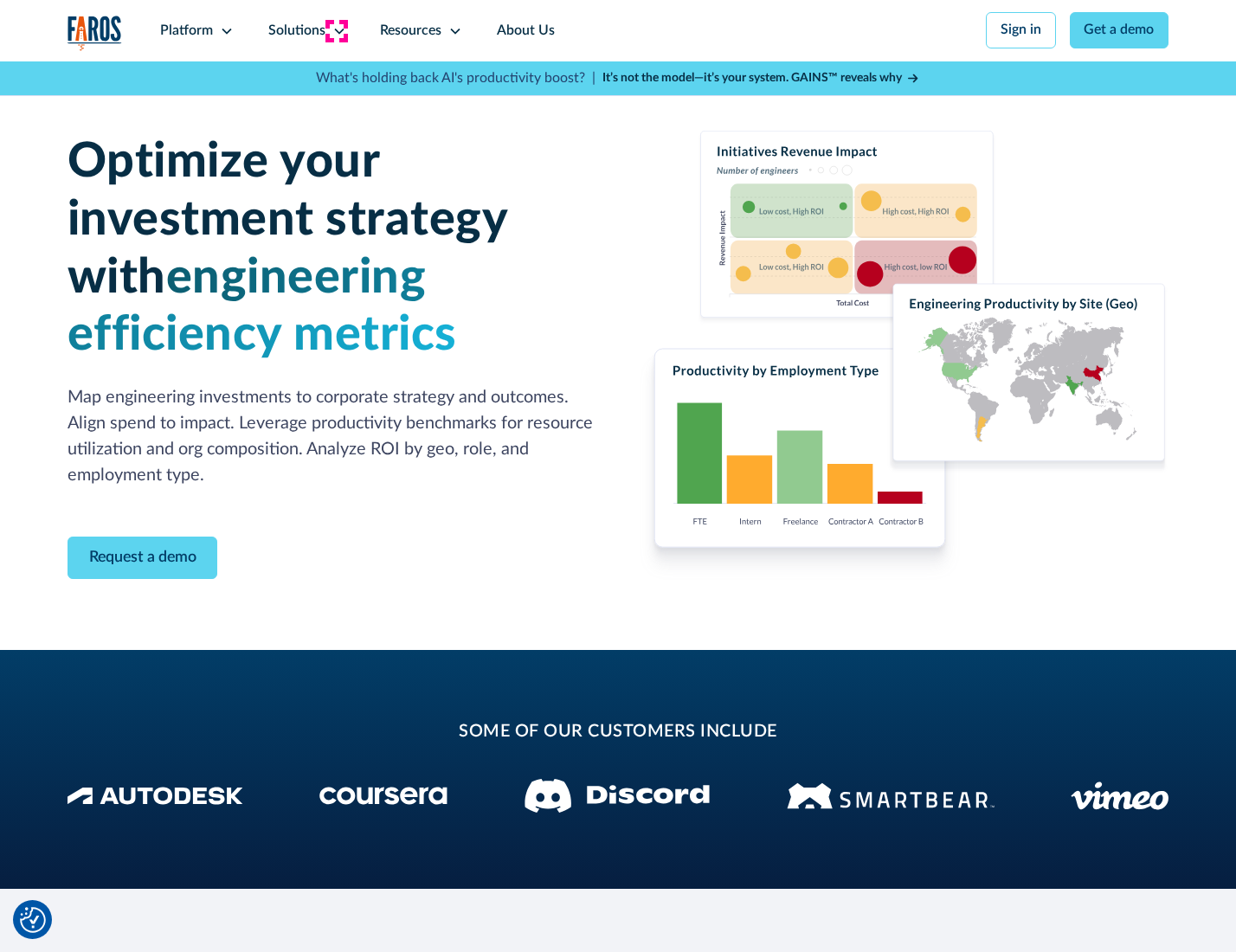
click at [336, 30] on icon at bounding box center [340, 31] width 14 height 14
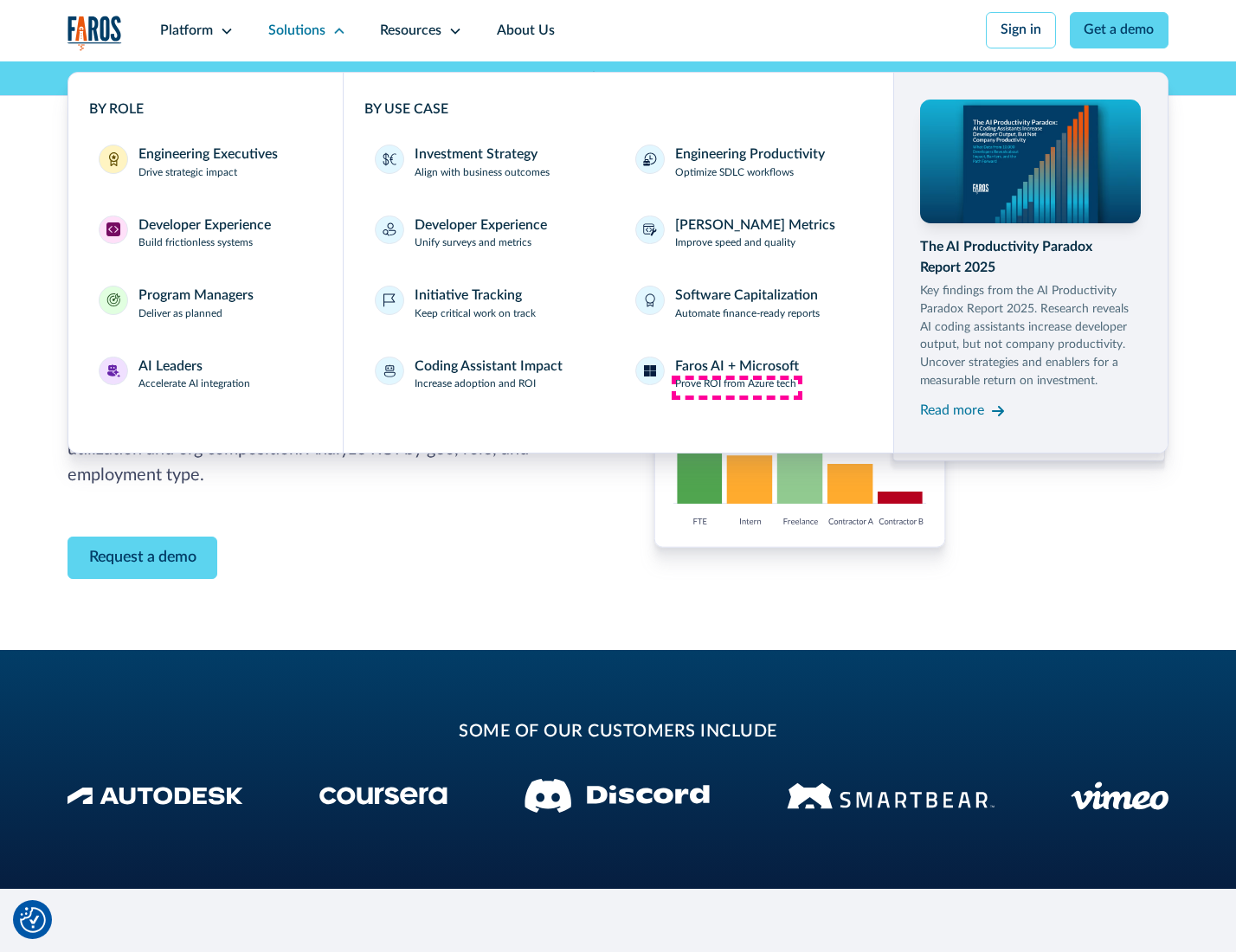
click at [737, 387] on p "Prove ROI from Azure tech" at bounding box center [735, 385] width 121 height 16
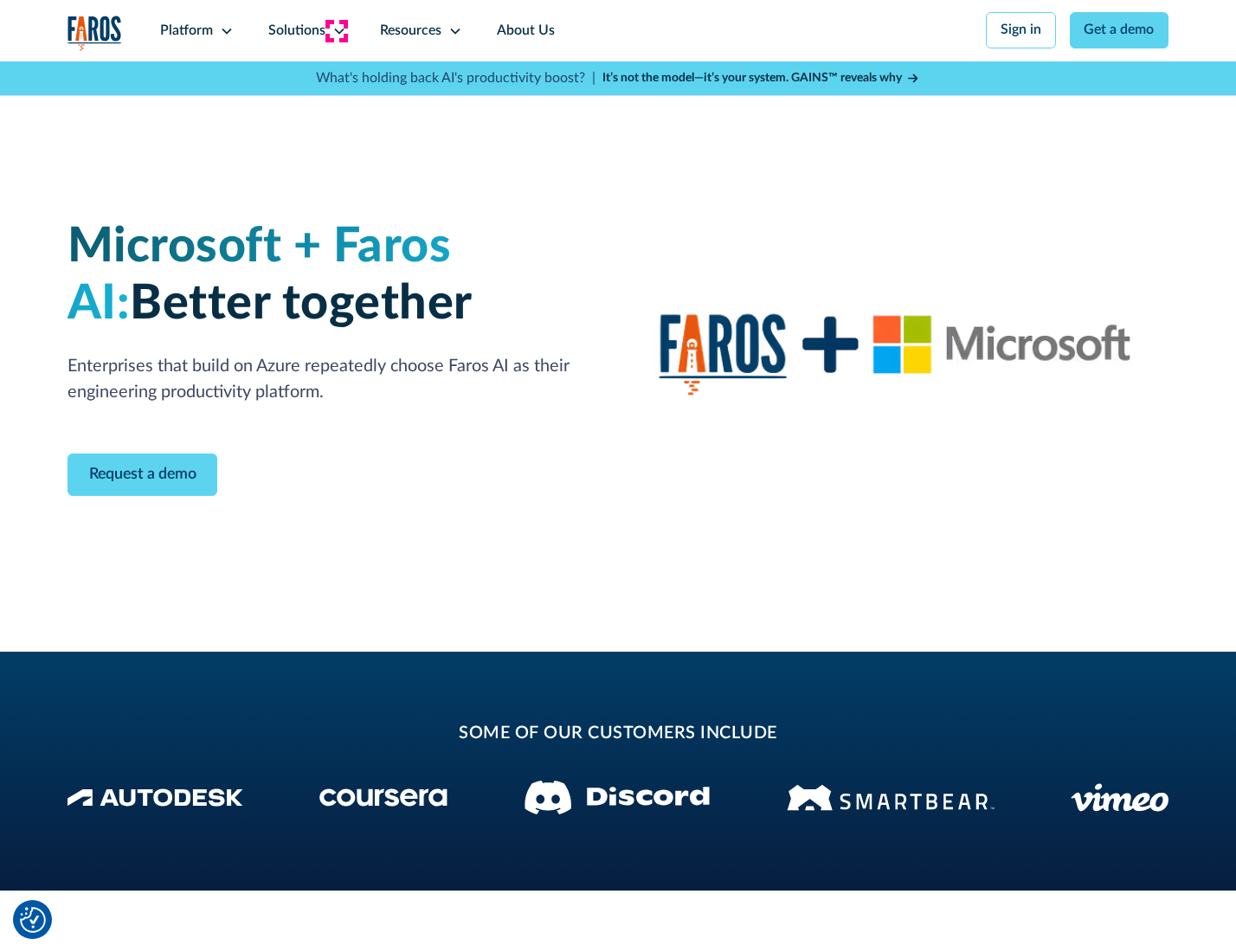
click at [336, 30] on icon at bounding box center [340, 31] width 14 height 14
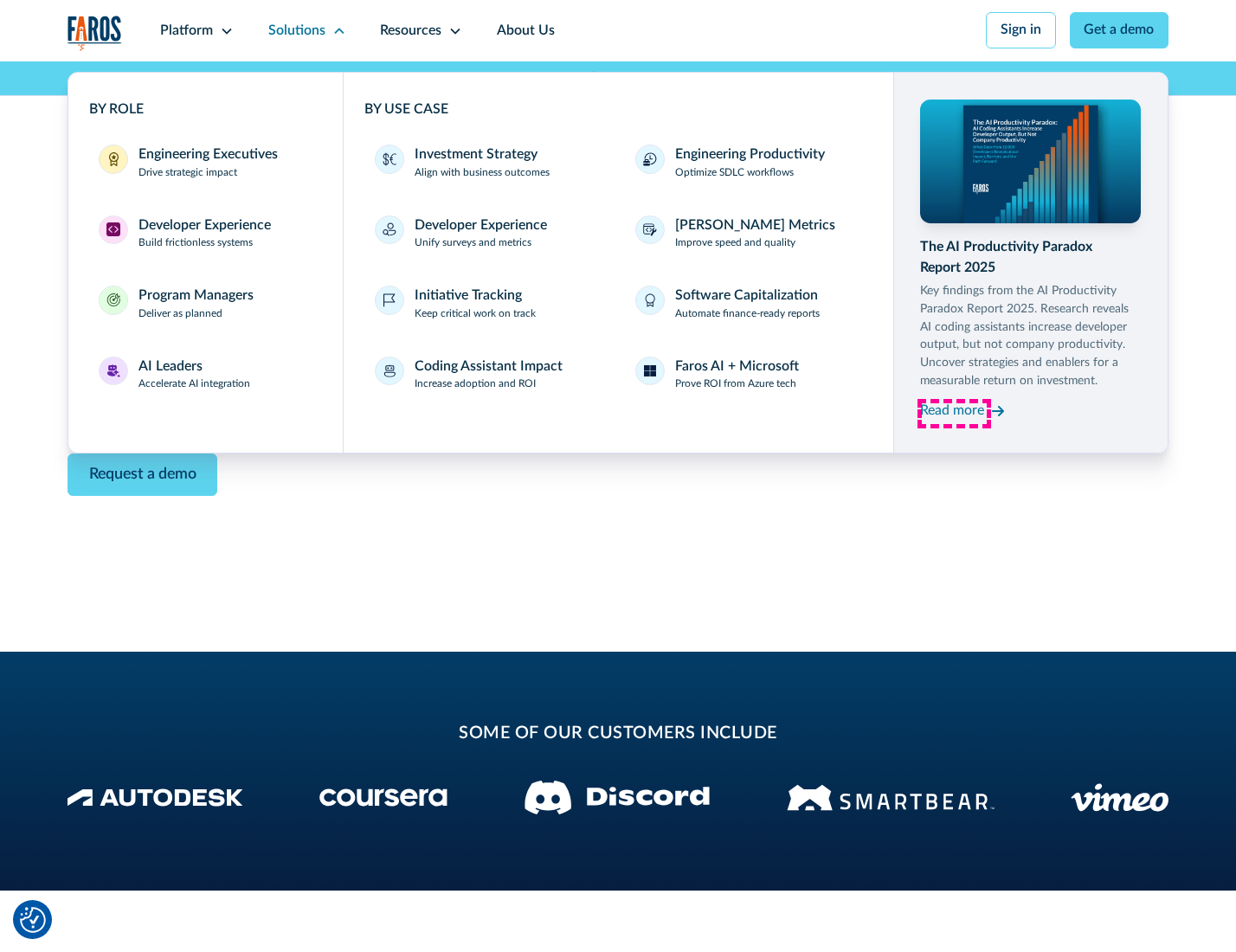
click at [954, 414] on div "Read more" at bounding box center [952, 411] width 64 height 20
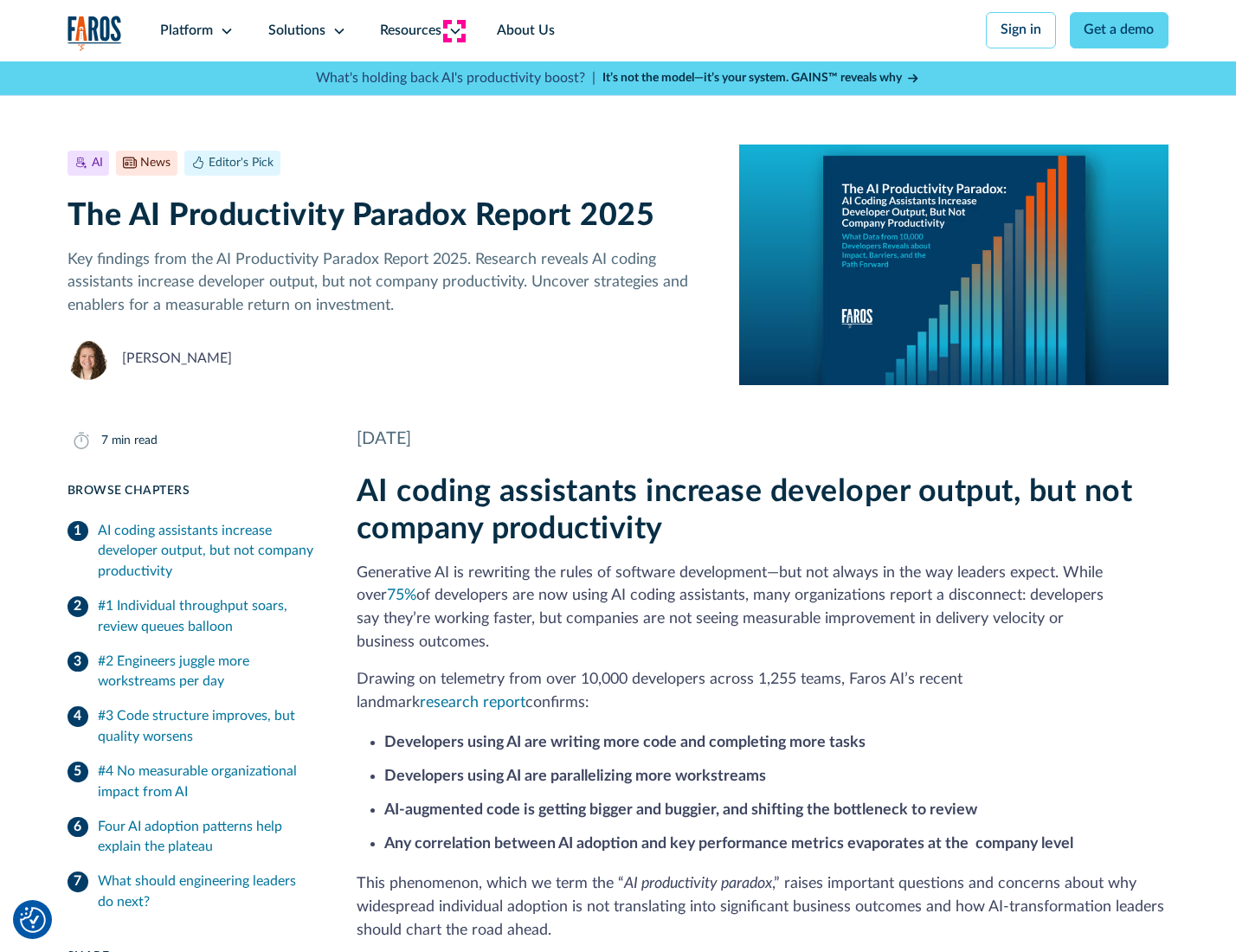
click at [454, 30] on icon at bounding box center [456, 31] width 14 height 14
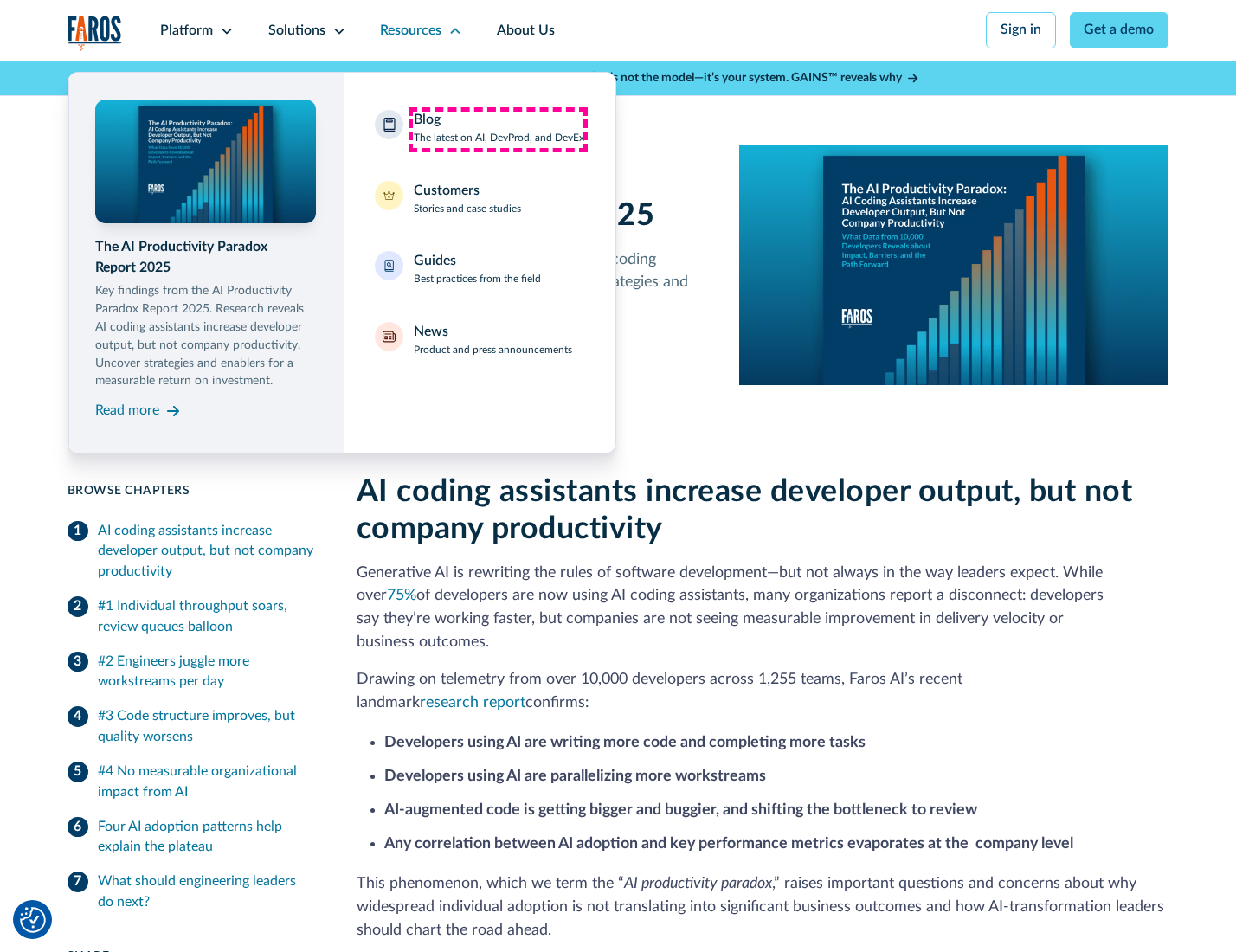
click at [498, 129] on div "Blog The latest on AI, DevProd, and DevEx" at bounding box center [499, 127] width 171 height 36
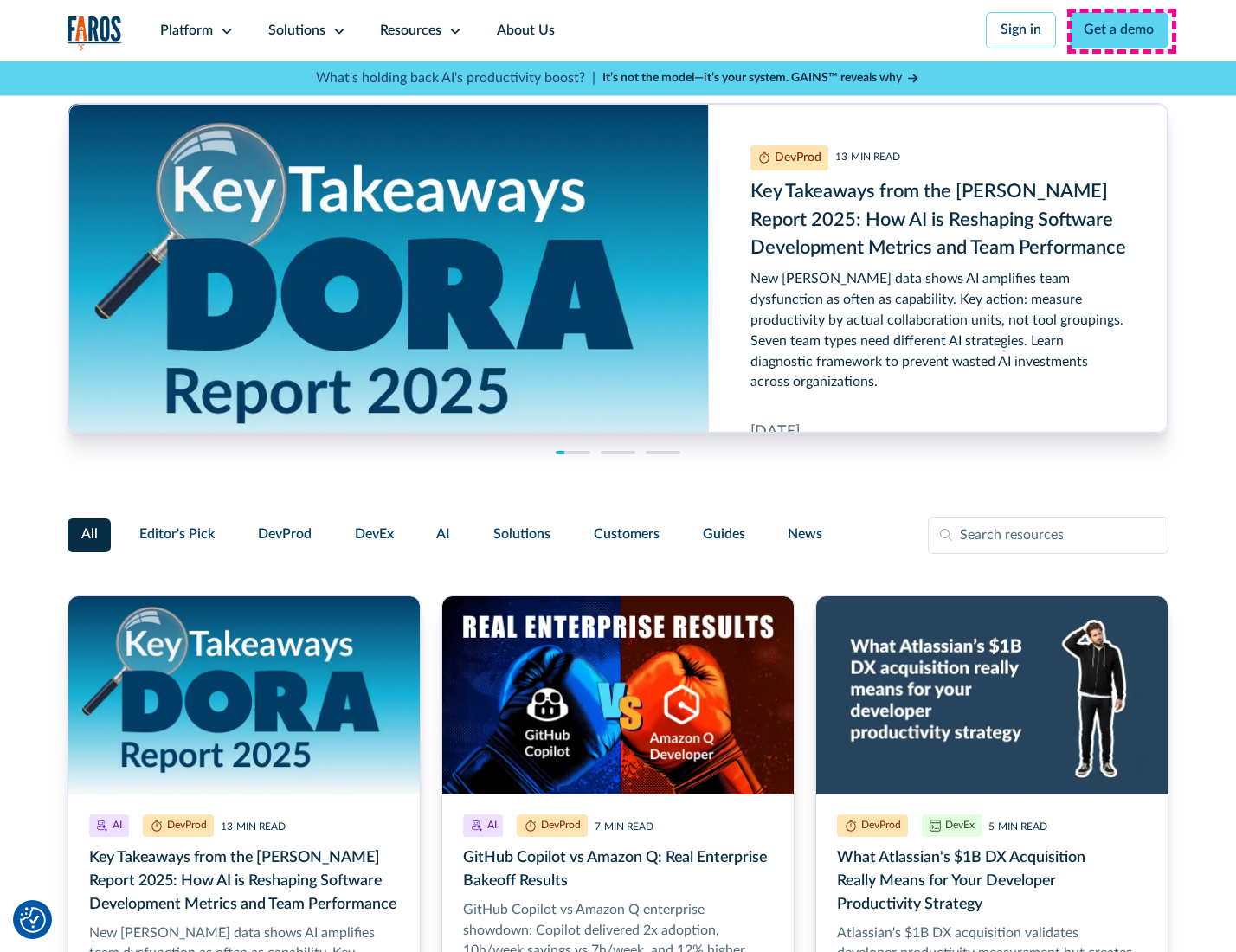
click at [1121, 30] on link "Get a demo" at bounding box center [1119, 30] width 100 height 36
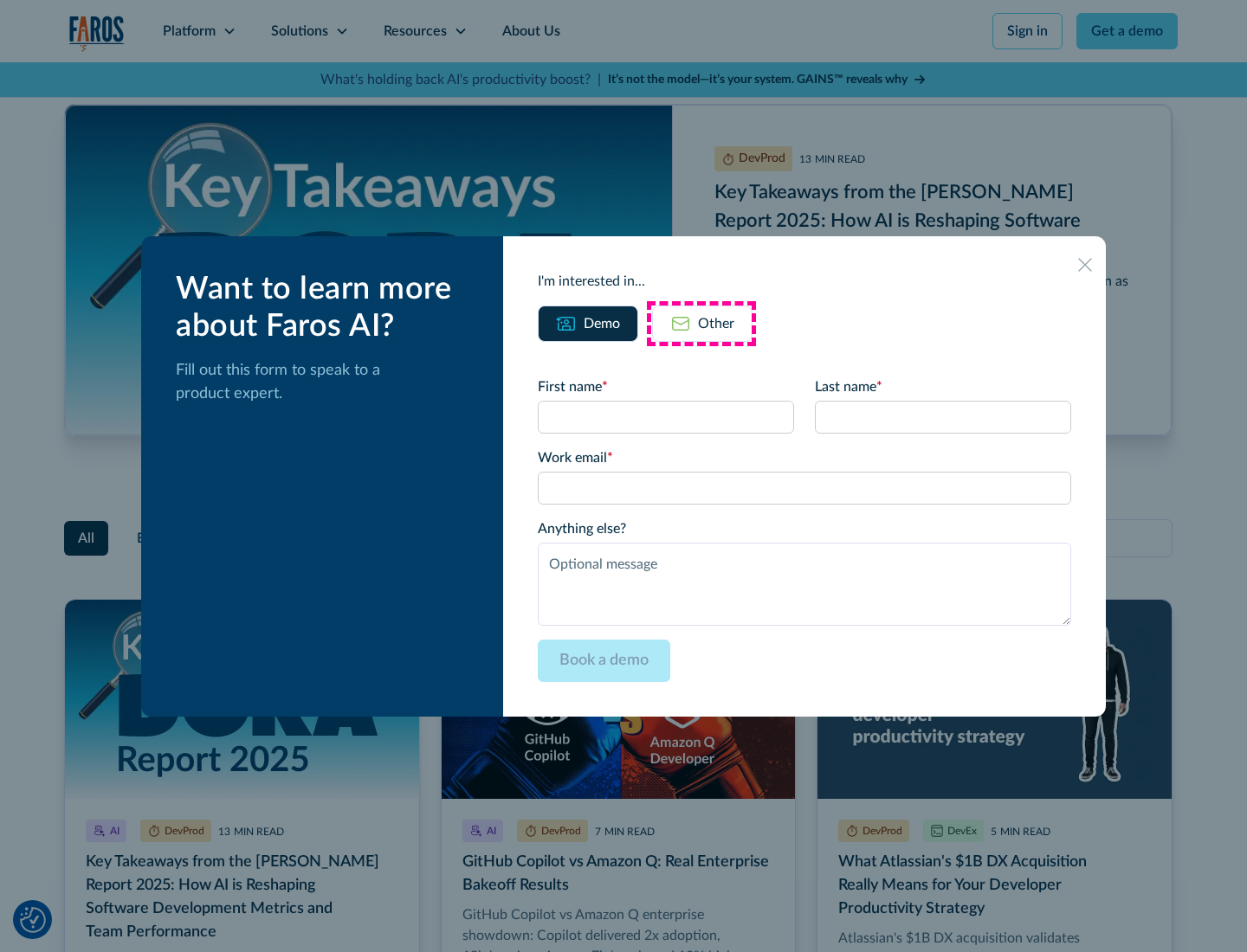
click at [701, 323] on div "Other" at bounding box center [716, 323] width 36 height 20
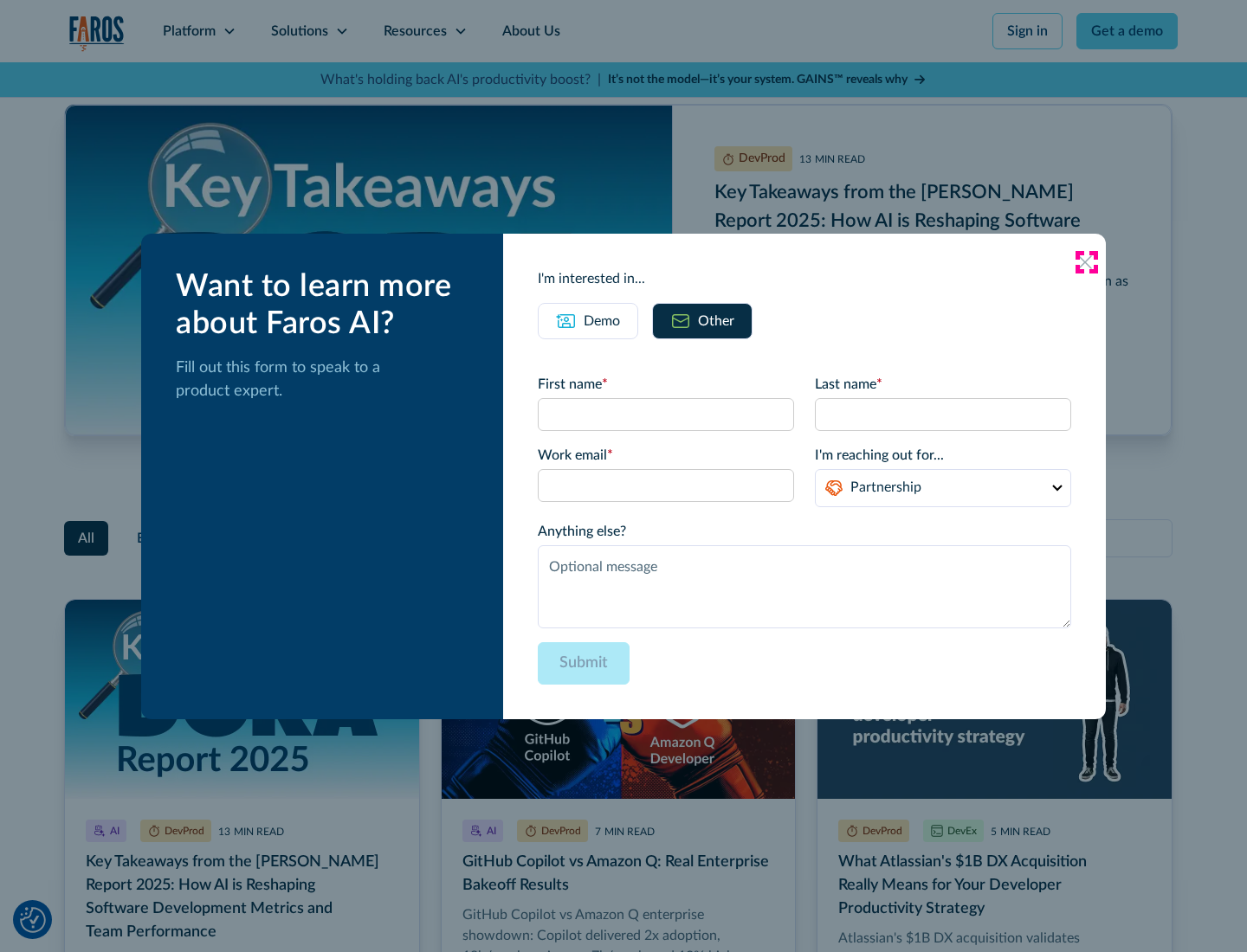
click at [1086, 261] on icon at bounding box center [1085, 263] width 14 height 14
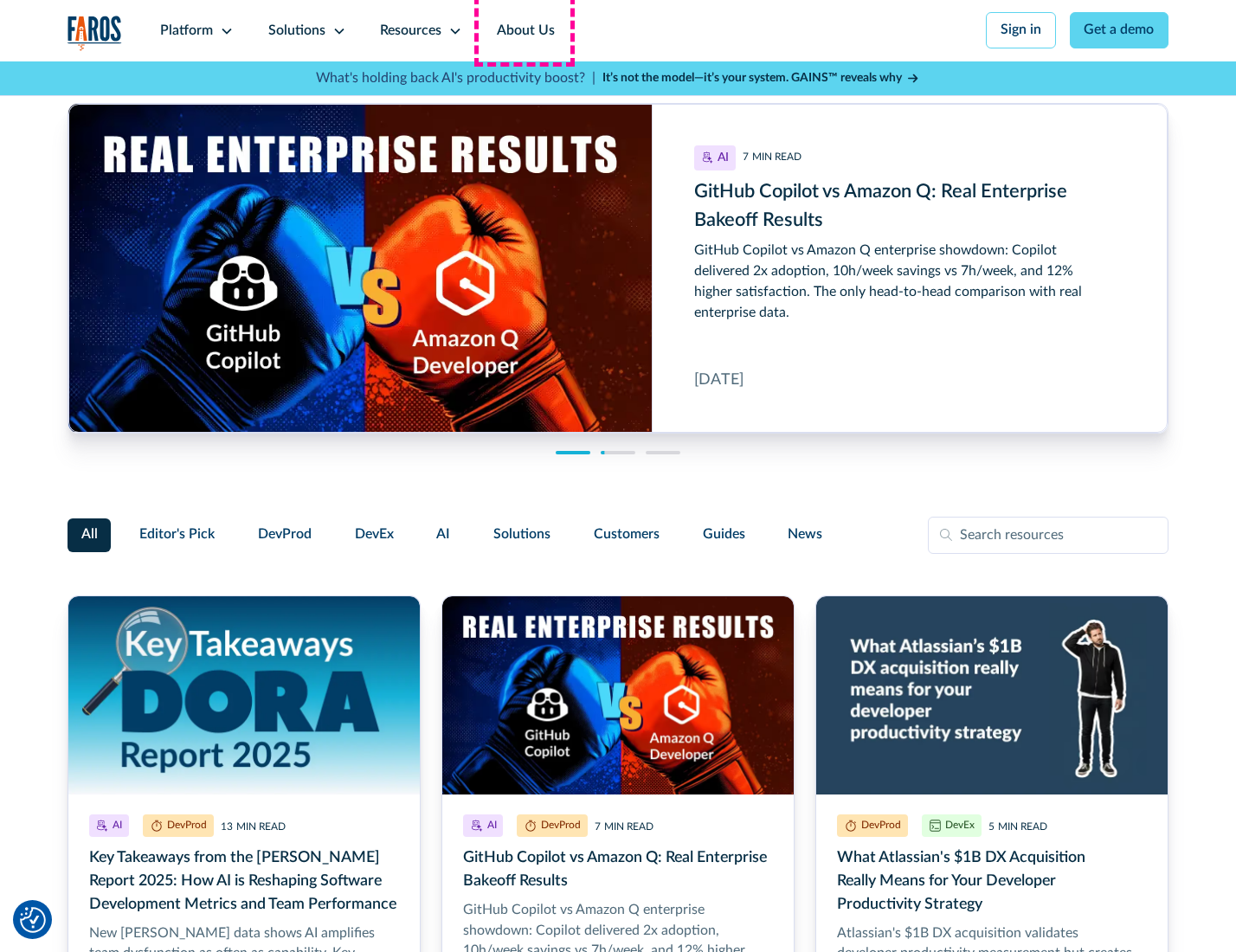
click at [524, 30] on link "About Us" at bounding box center [526, 30] width 93 height 61
